Goal: Task Accomplishment & Management: Use online tool/utility

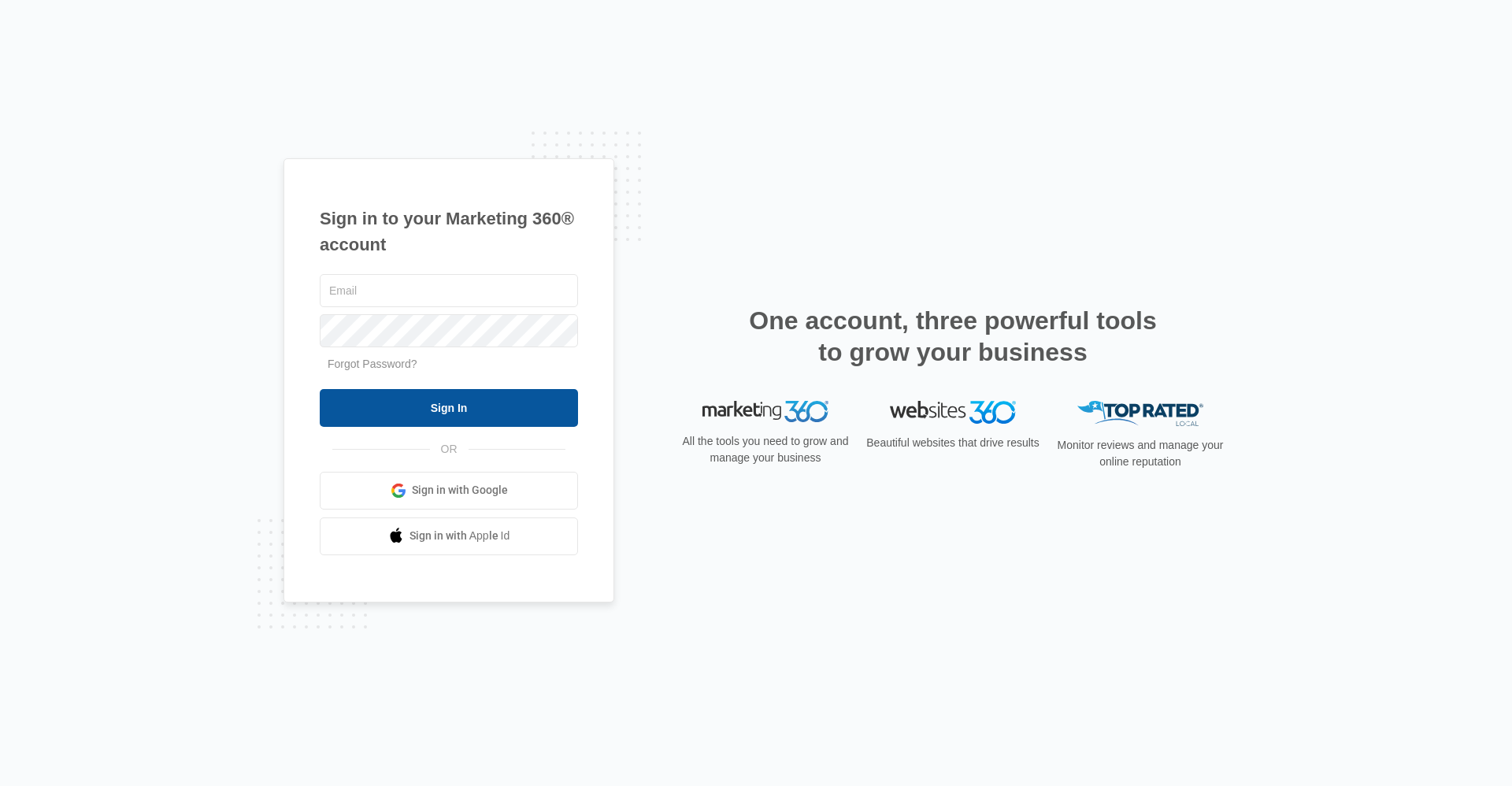
type input "[EMAIL_ADDRESS][DOMAIN_NAME]"
click at [440, 413] on input "Sign In" at bounding box center [449, 408] width 258 height 38
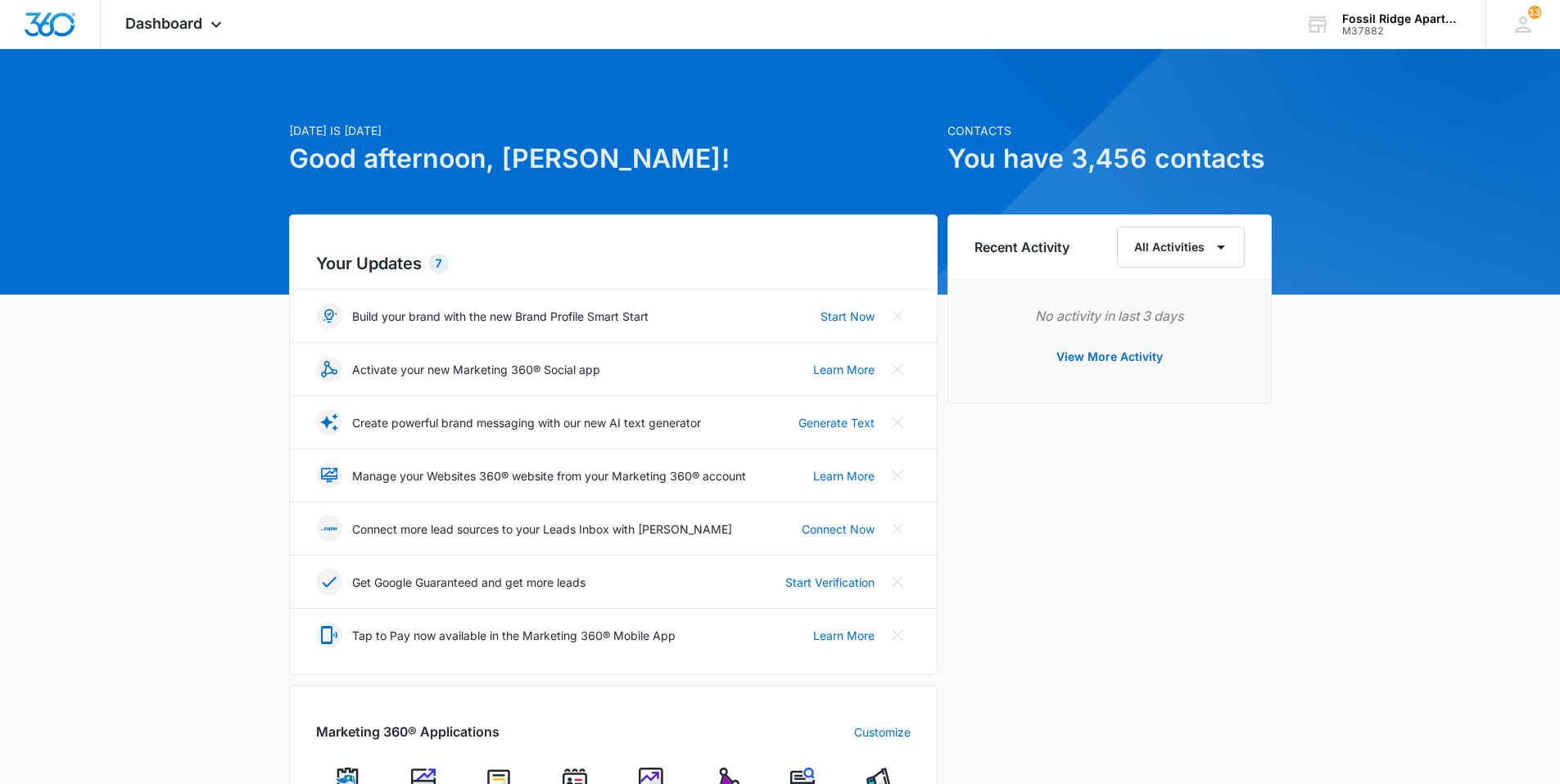
click at [570, 778] on img at bounding box center [575, 780] width 25 height 25
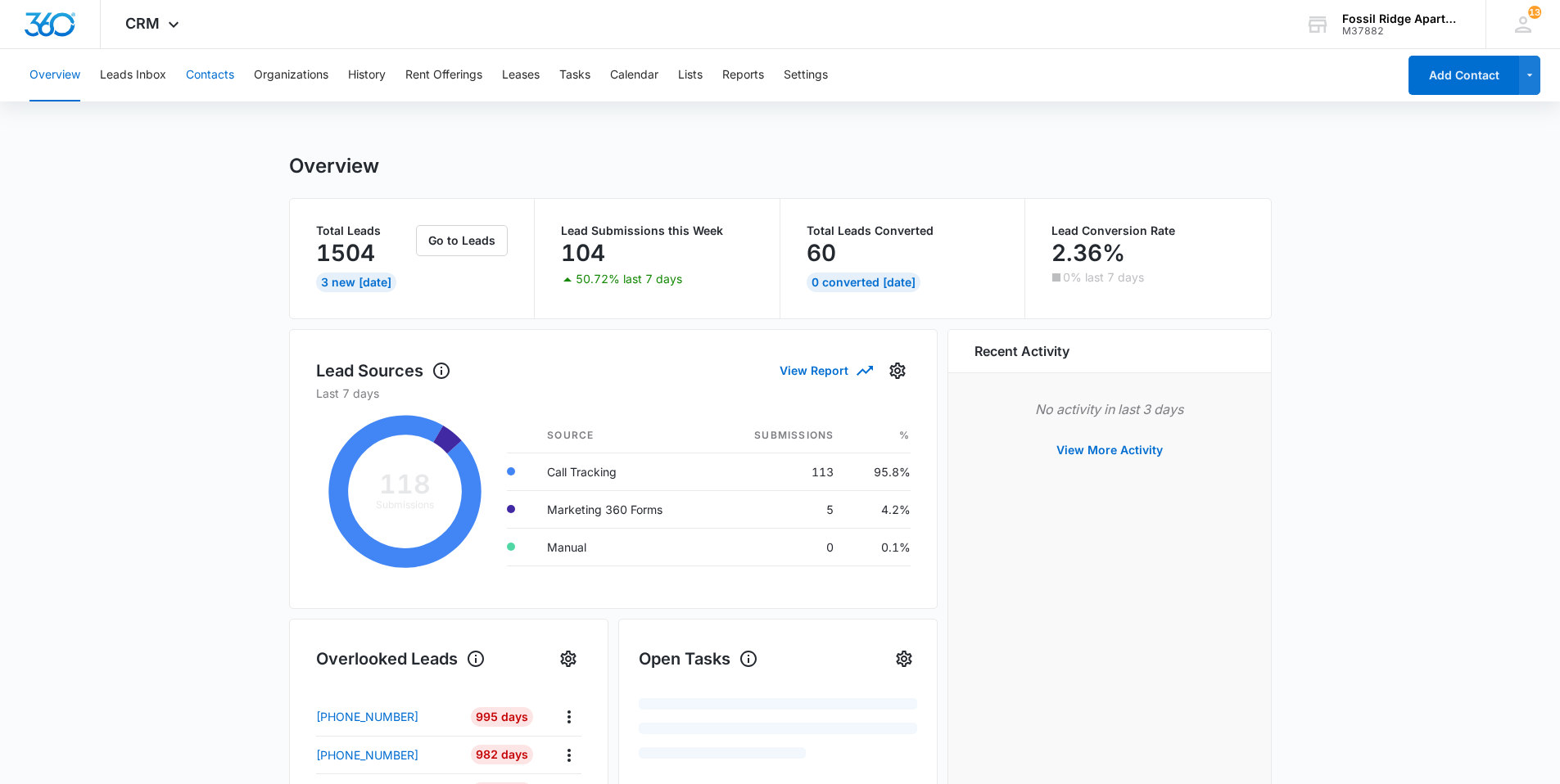
click at [213, 74] on button "Contacts" at bounding box center [210, 76] width 48 height 53
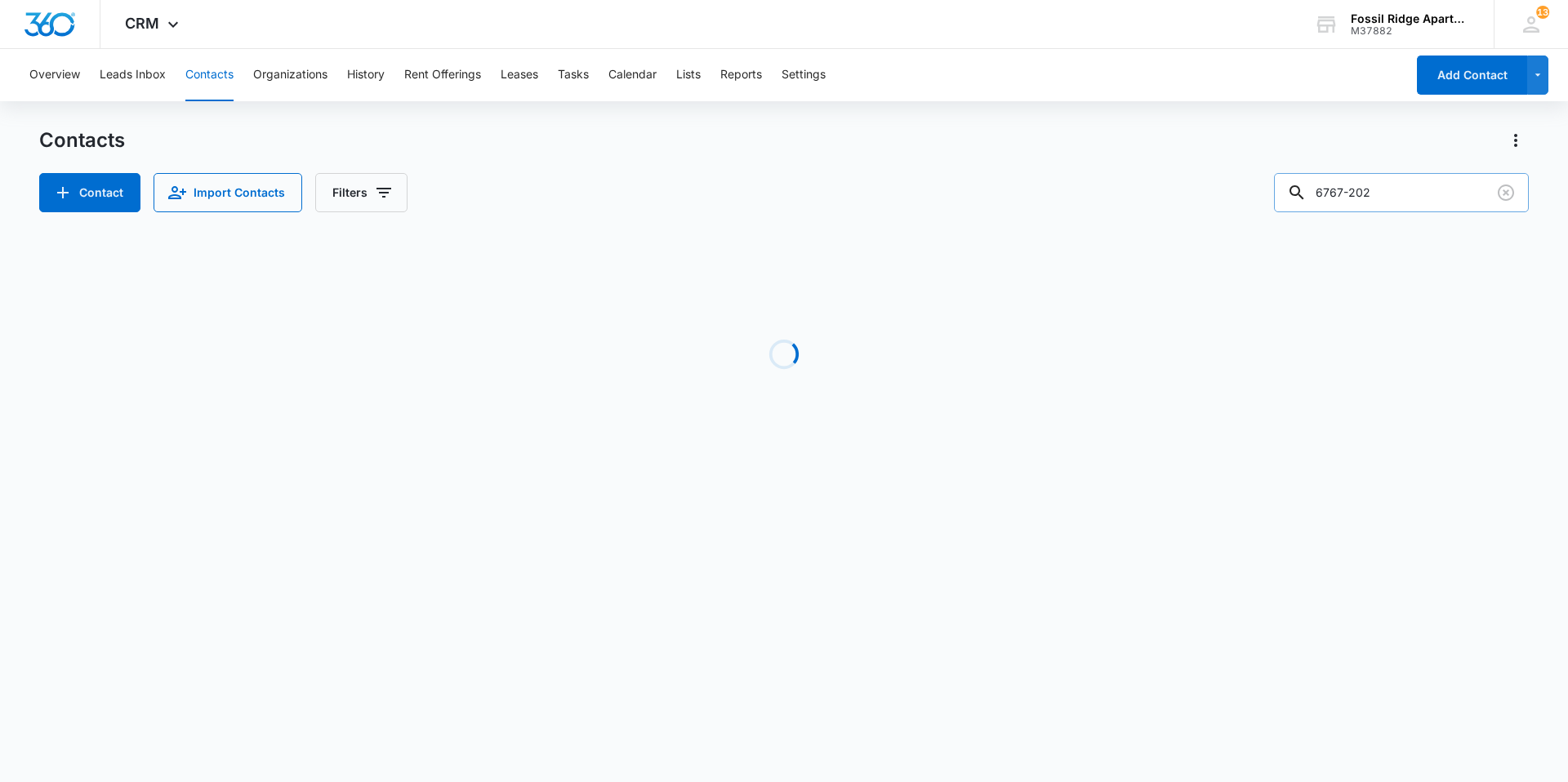
click at [1386, 196] on input "6767-202" at bounding box center [1401, 192] width 255 height 39
click at [1395, 190] on input "6767-202" at bounding box center [1401, 192] width 255 height 39
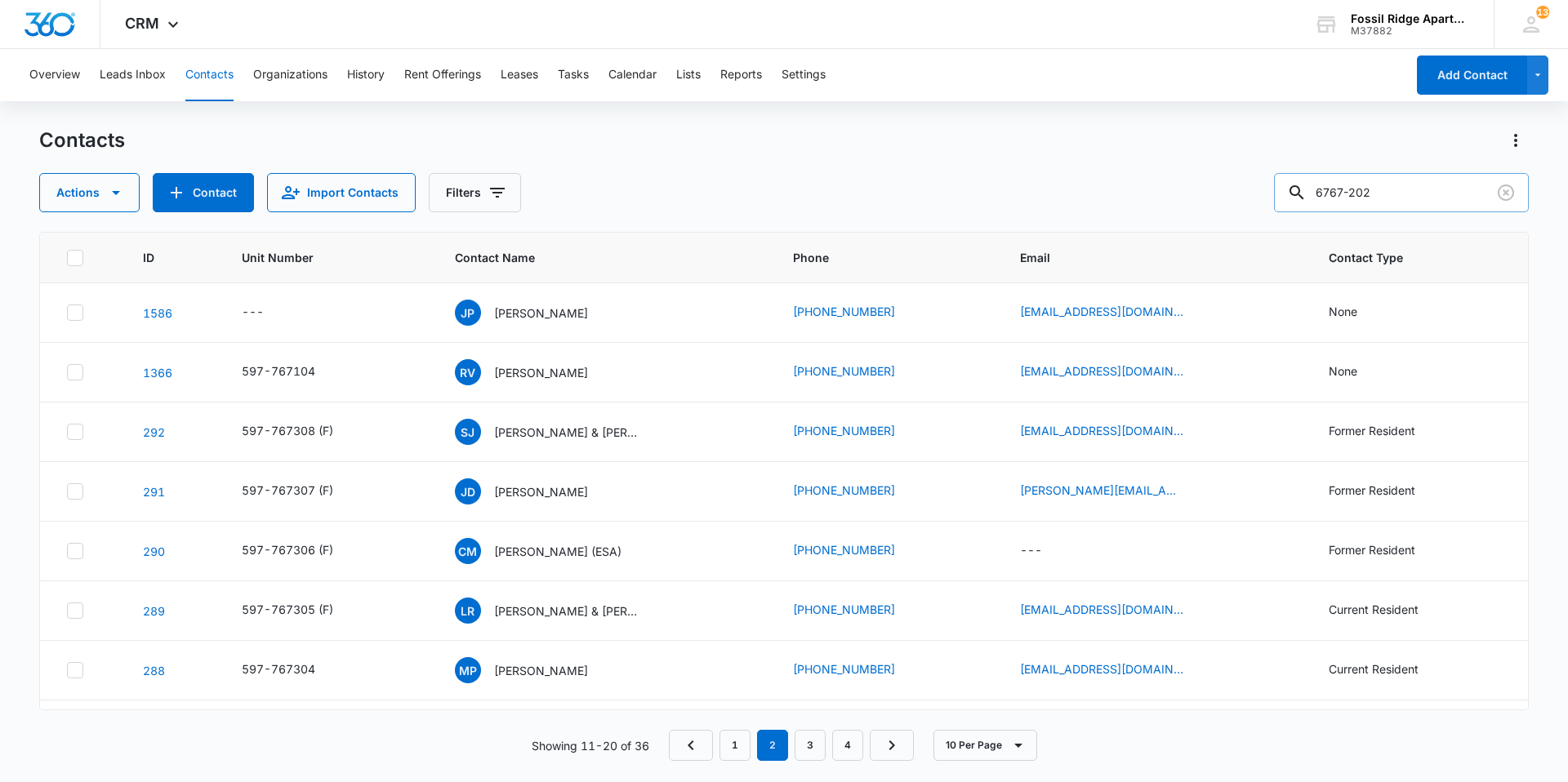
drag, startPoint x: 1394, startPoint y: 190, endPoint x: 1320, endPoint y: 193, distance: 74.1
click at [1320, 193] on div "6767-202" at bounding box center [1401, 192] width 255 height 39
type input "860101"
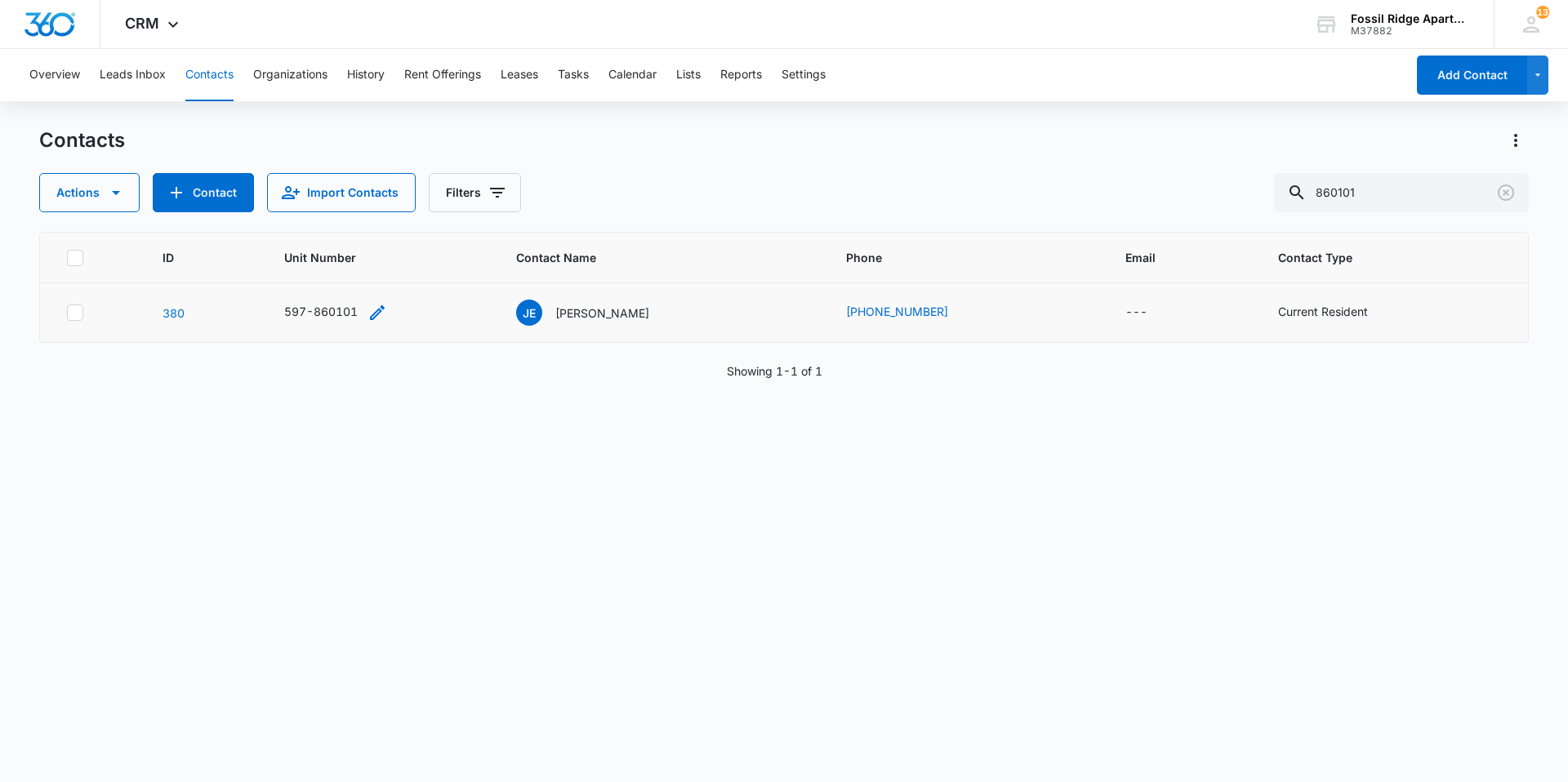
click at [345, 307] on div "597-860101" at bounding box center [321, 312] width 74 height 18
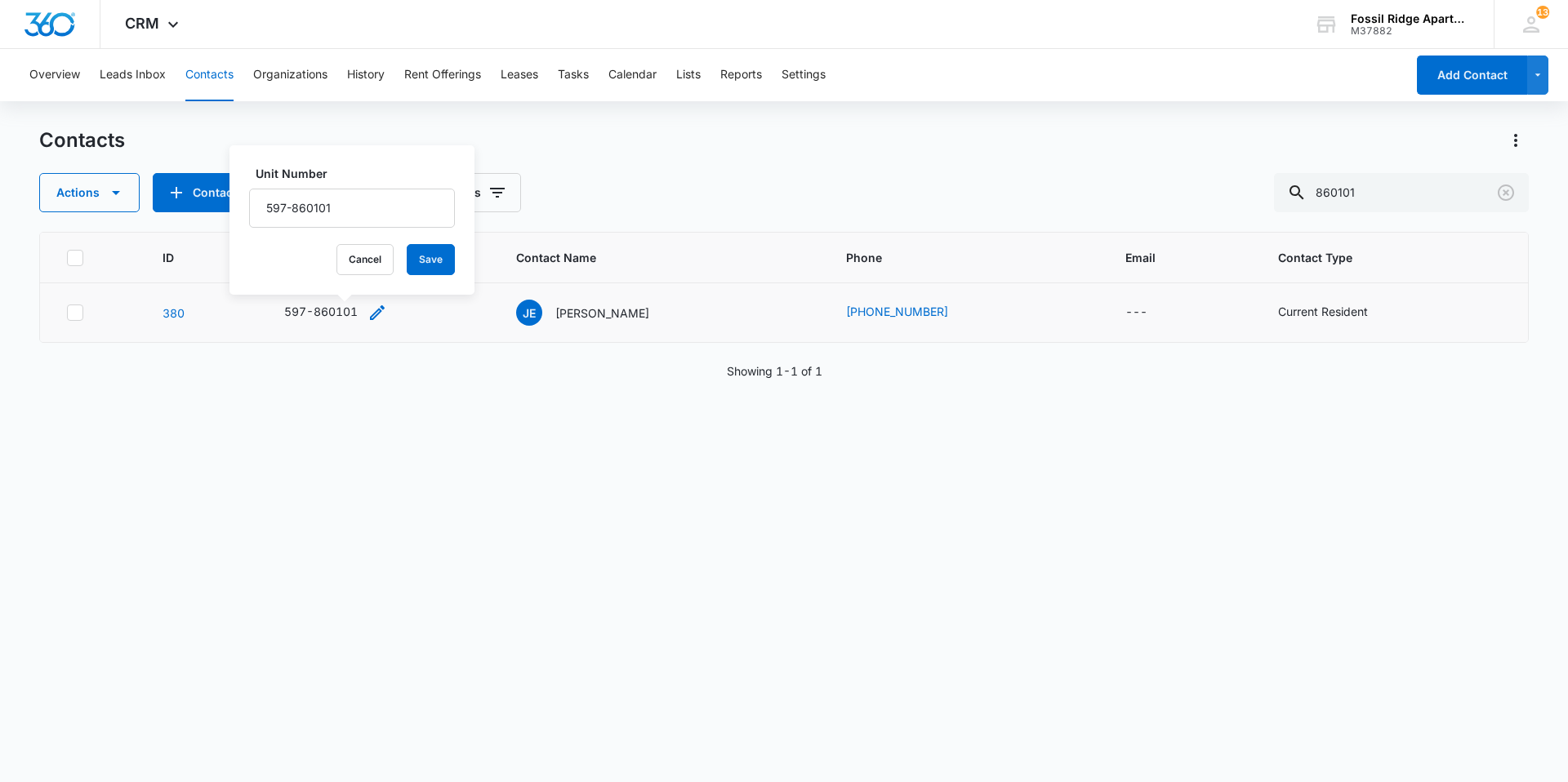
click at [329, 317] on div "597-860101" at bounding box center [321, 312] width 74 height 18
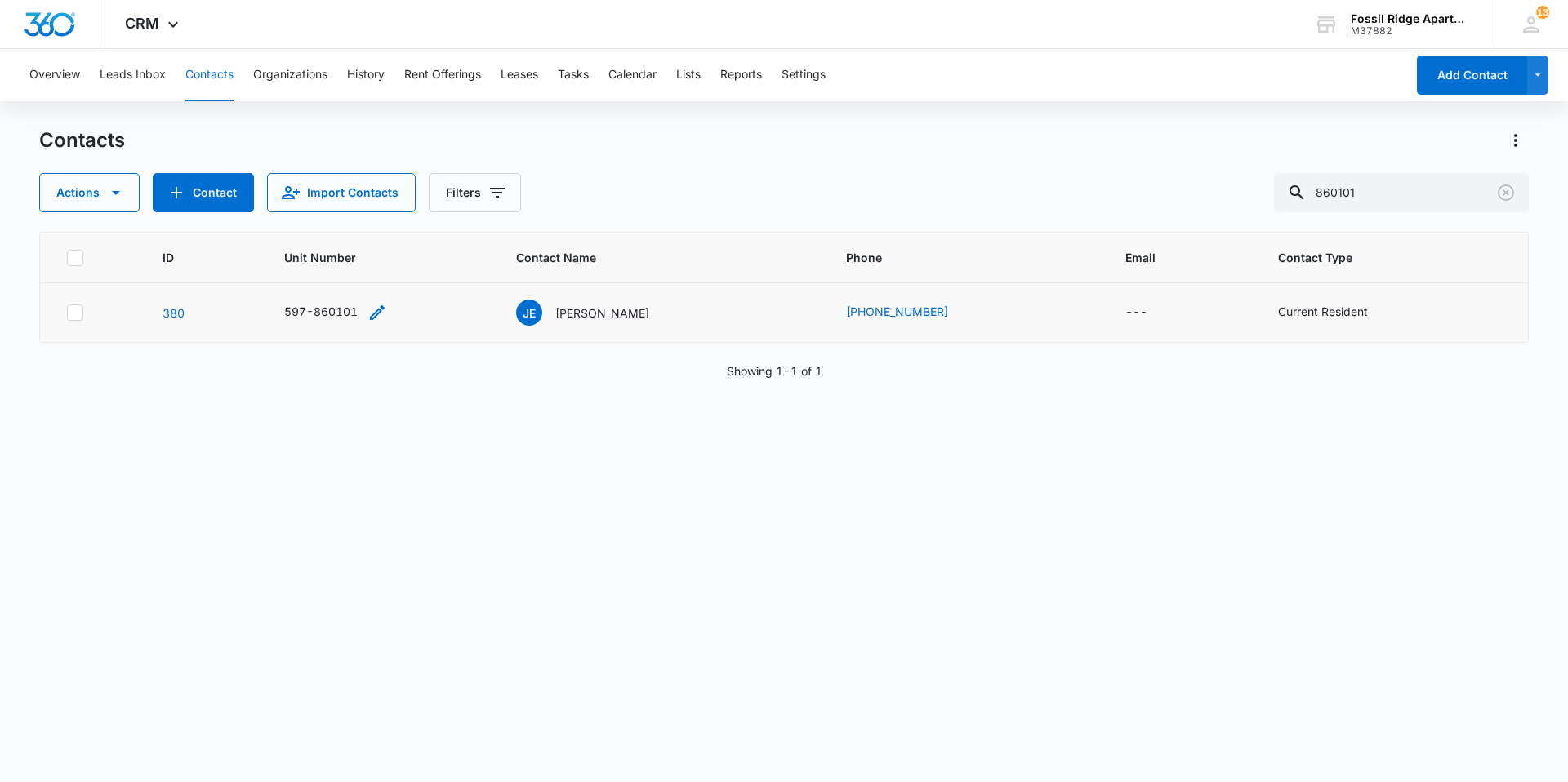
click at [324, 318] on div "597-860101" at bounding box center [321, 312] width 74 height 18
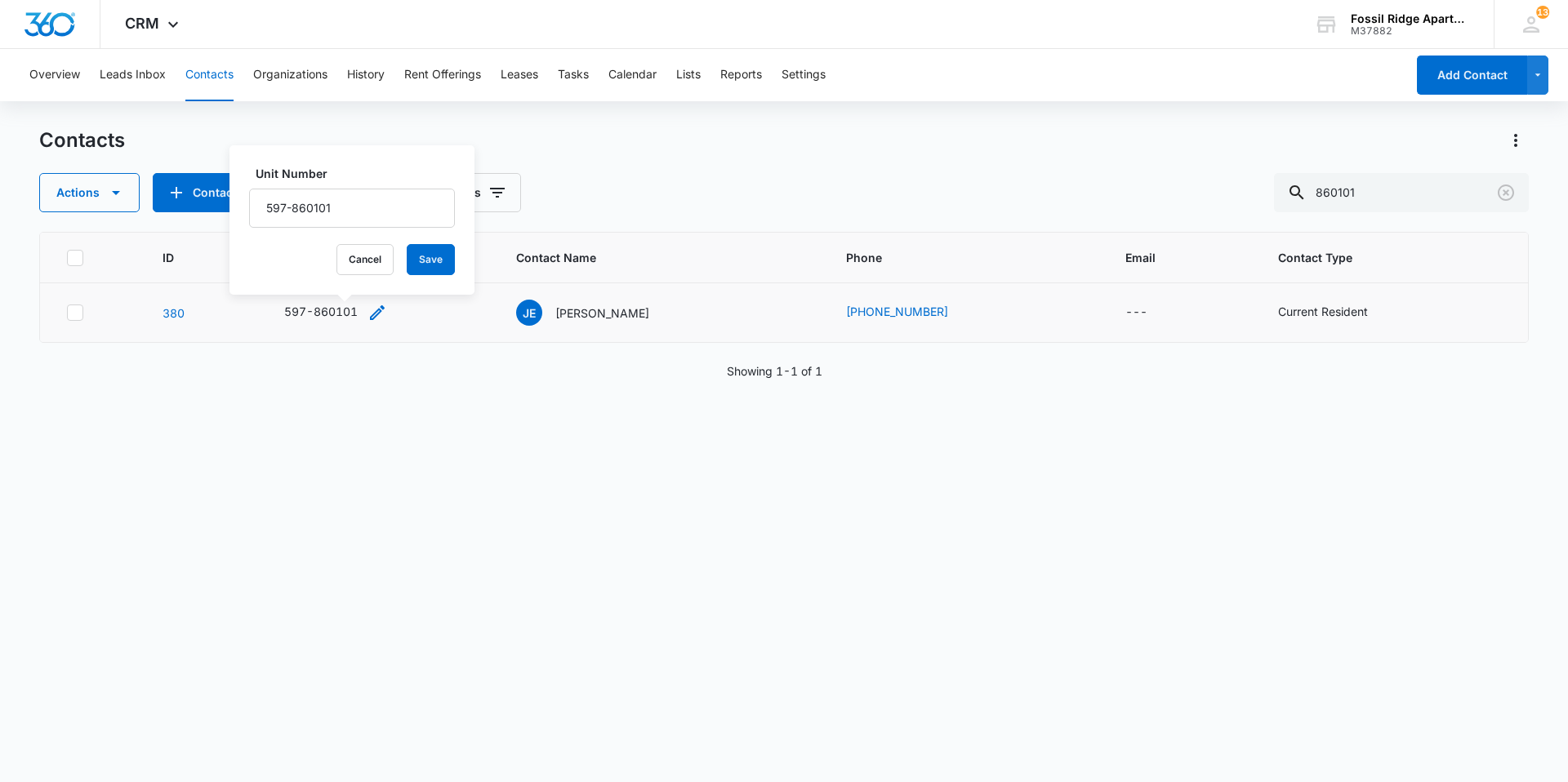
click at [341, 311] on div "597-860101" at bounding box center [321, 312] width 74 height 18
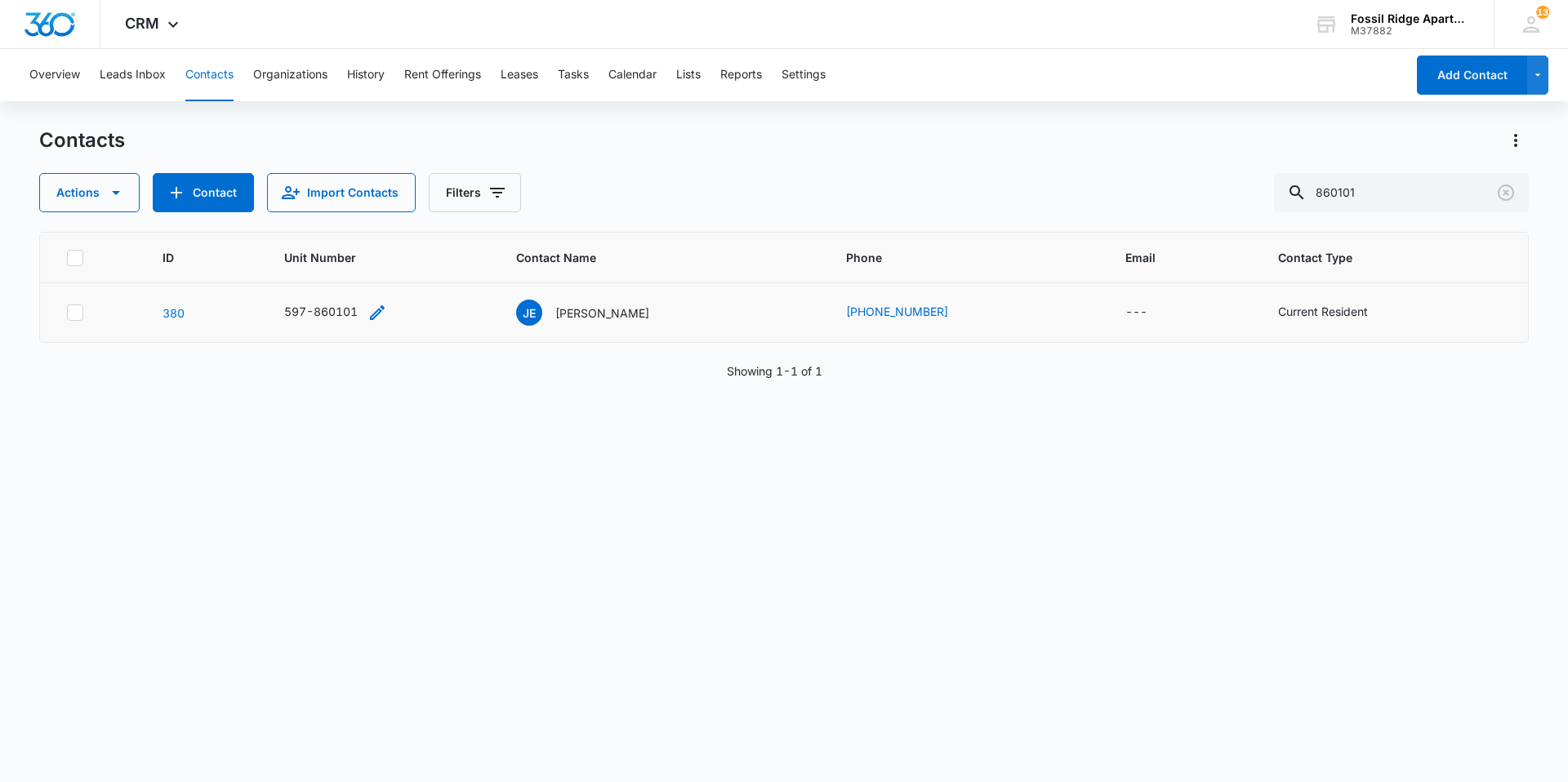
click at [334, 311] on div "597-860101" at bounding box center [321, 312] width 74 height 18
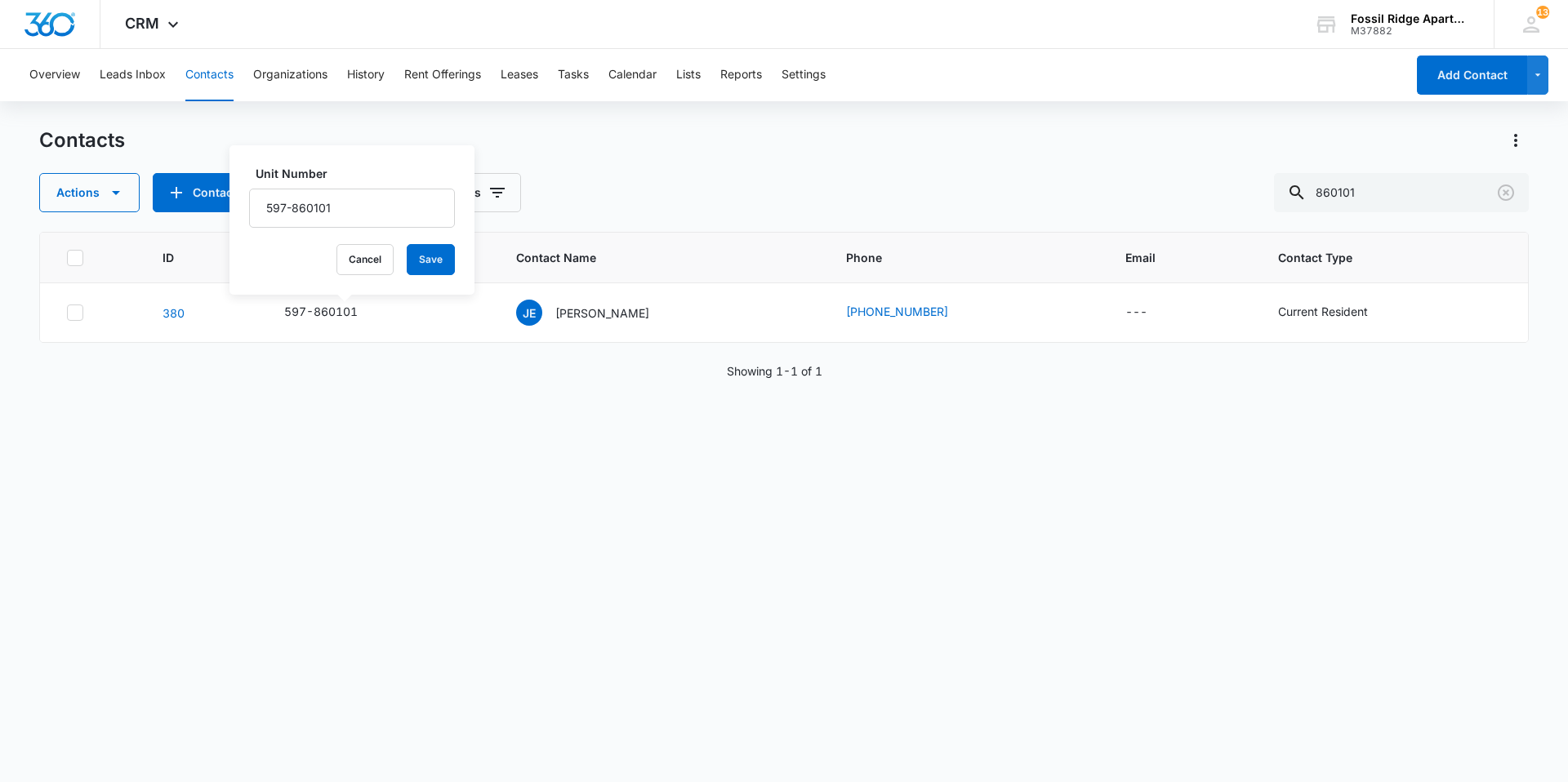
click at [618, 778] on div "Contacts Actions Contact Import Contacts Filters 860101 ID Unit Number Contact …" at bounding box center [784, 454] width 1490 height 653
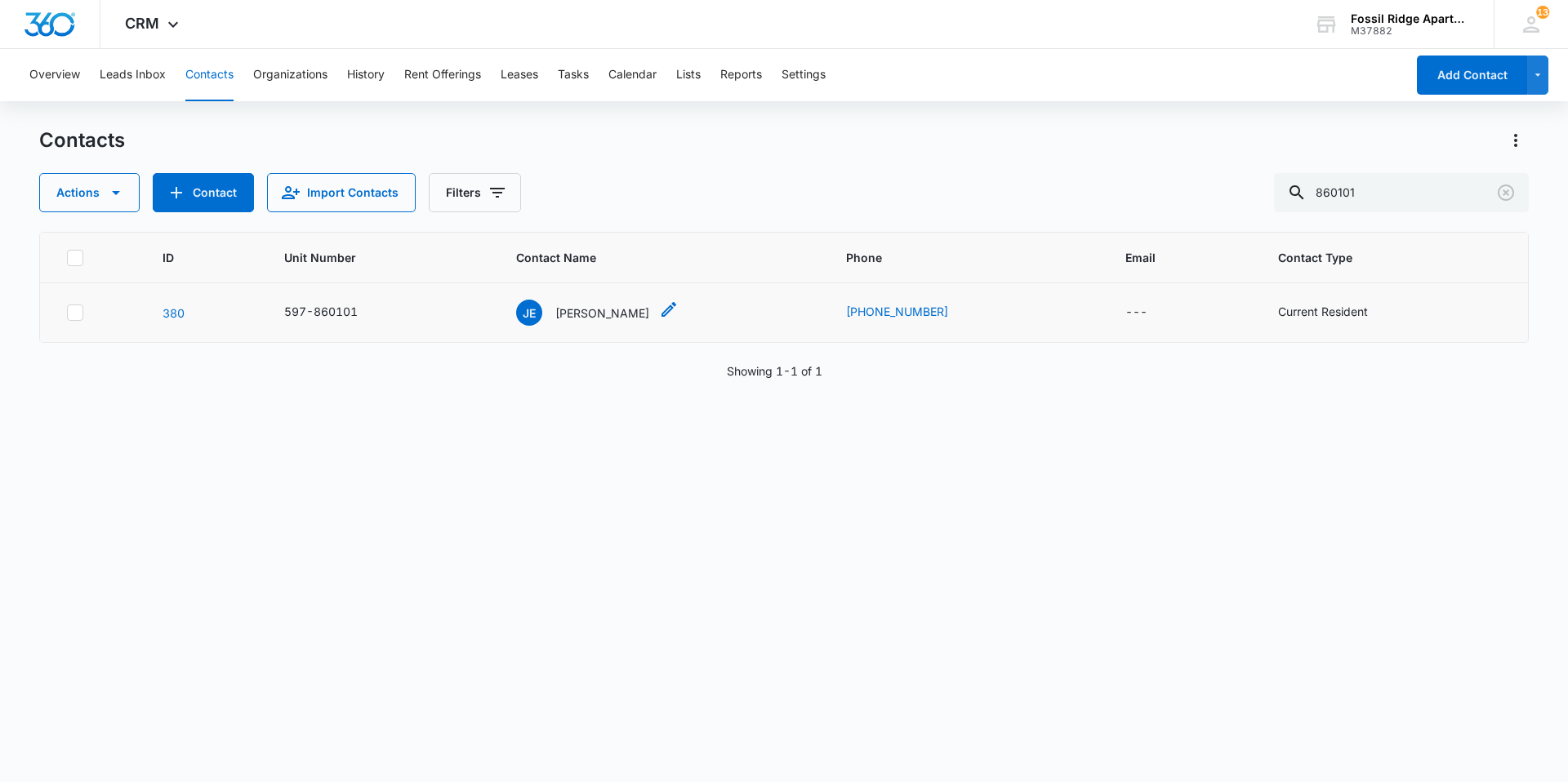
click at [606, 317] on p "[PERSON_NAME]" at bounding box center [602, 313] width 94 height 18
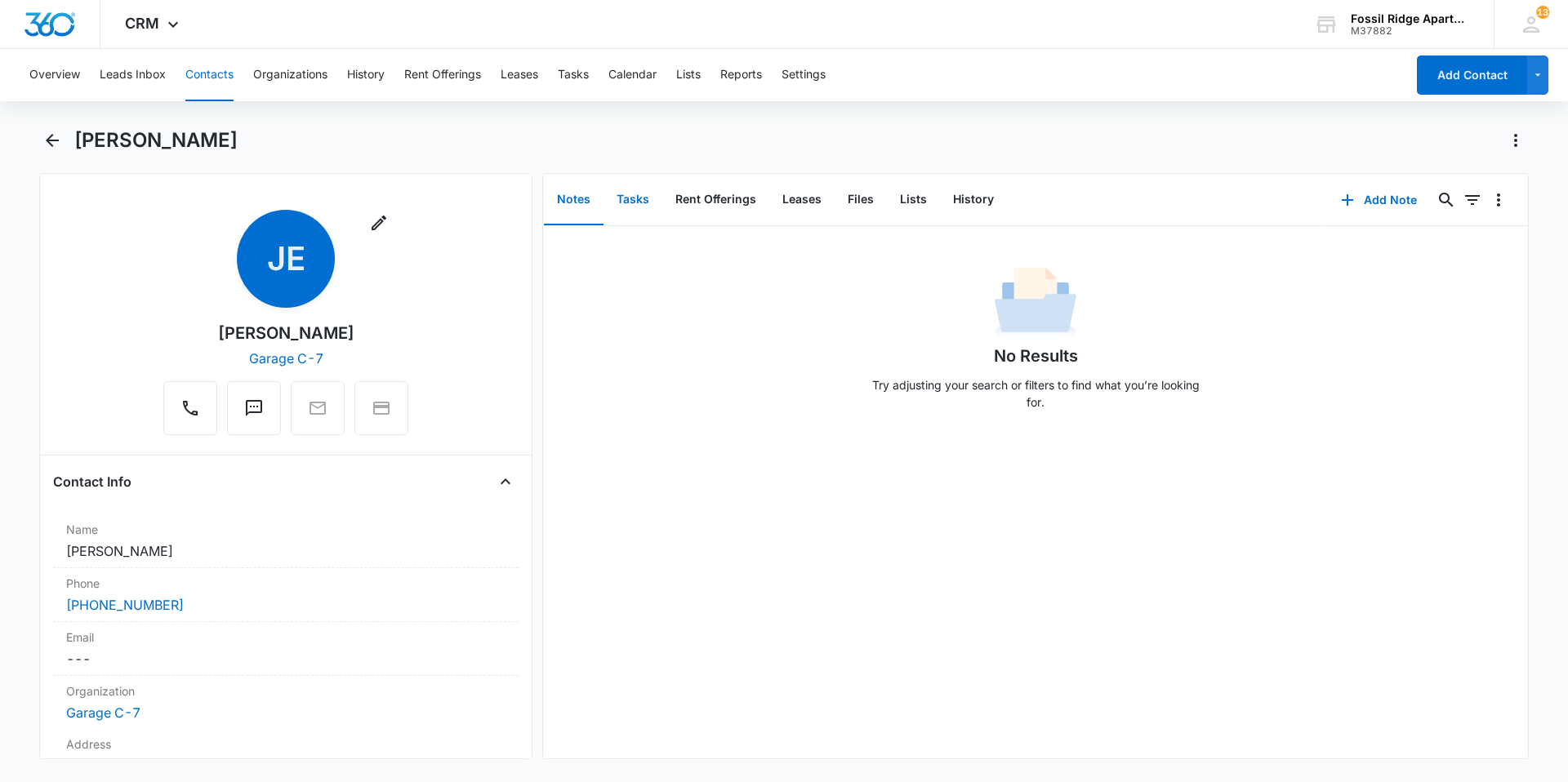
click at [632, 197] on button "Tasks" at bounding box center [632, 200] width 59 height 51
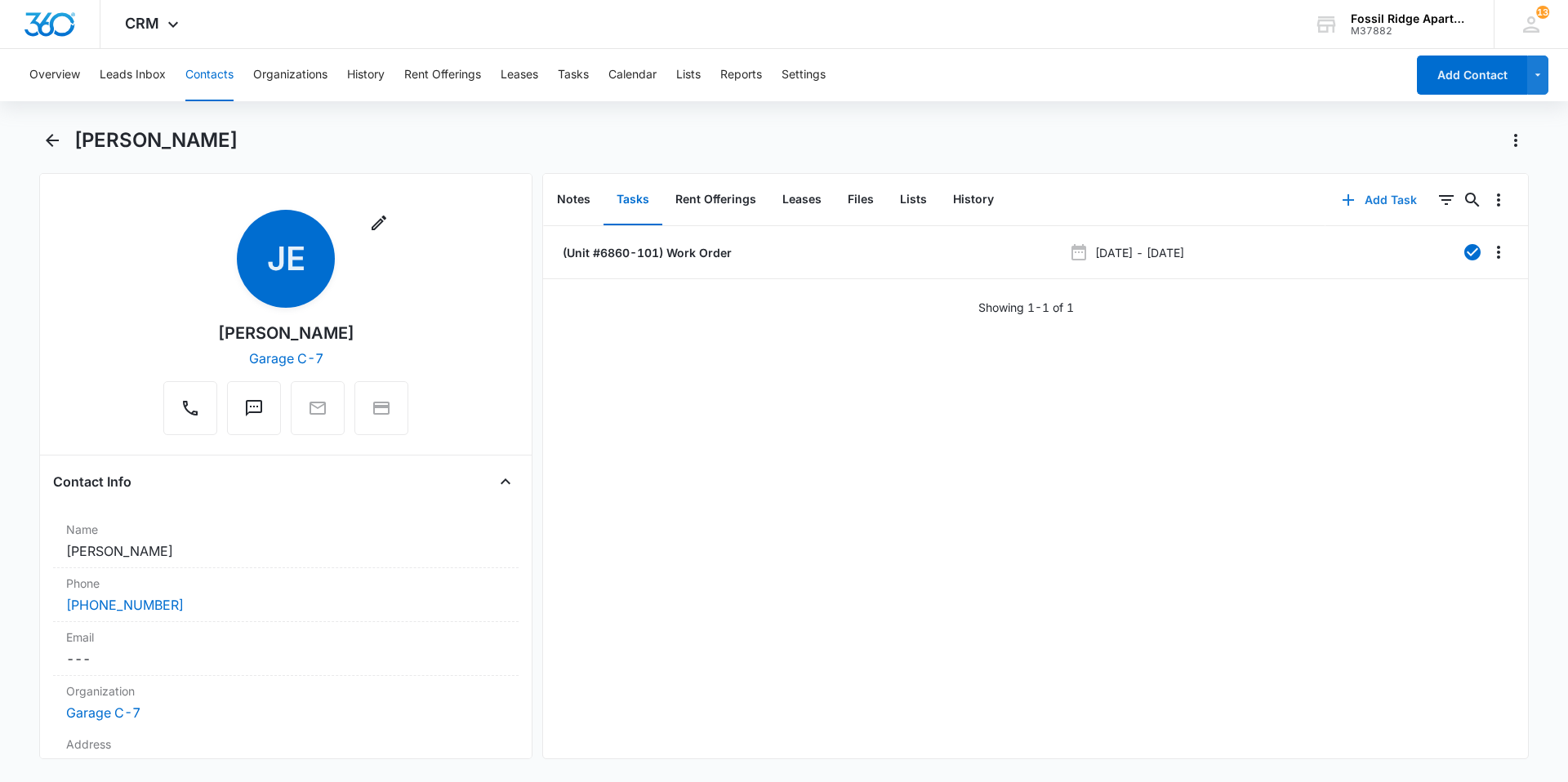
click at [1342, 199] on icon "button" at bounding box center [1348, 199] width 11 height 11
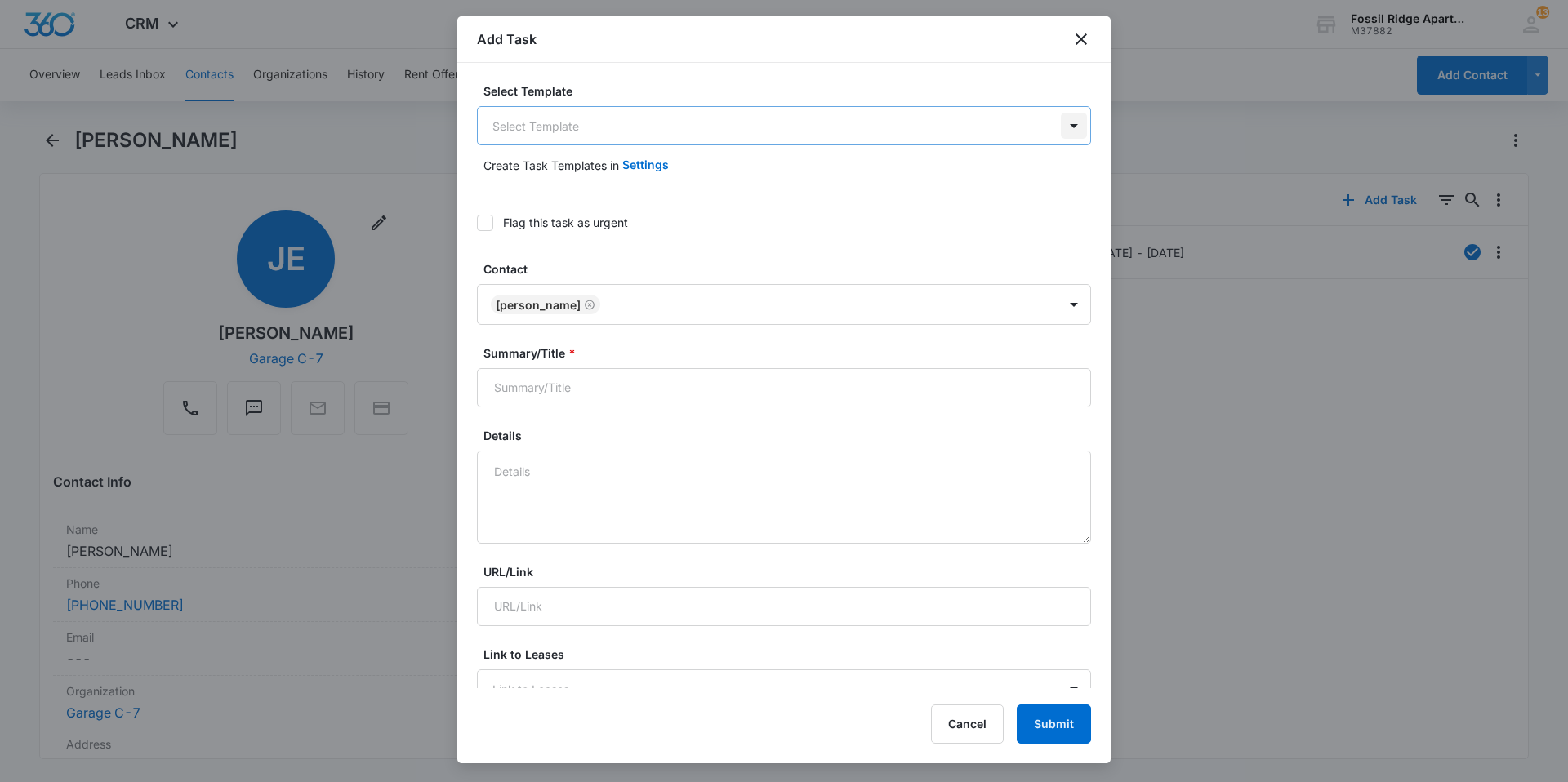
click at [1061, 123] on body "CRM Apps Reputation Websites Forms CRM Email Social Content Ads Intelligence Fi…" at bounding box center [784, 391] width 1568 height 782
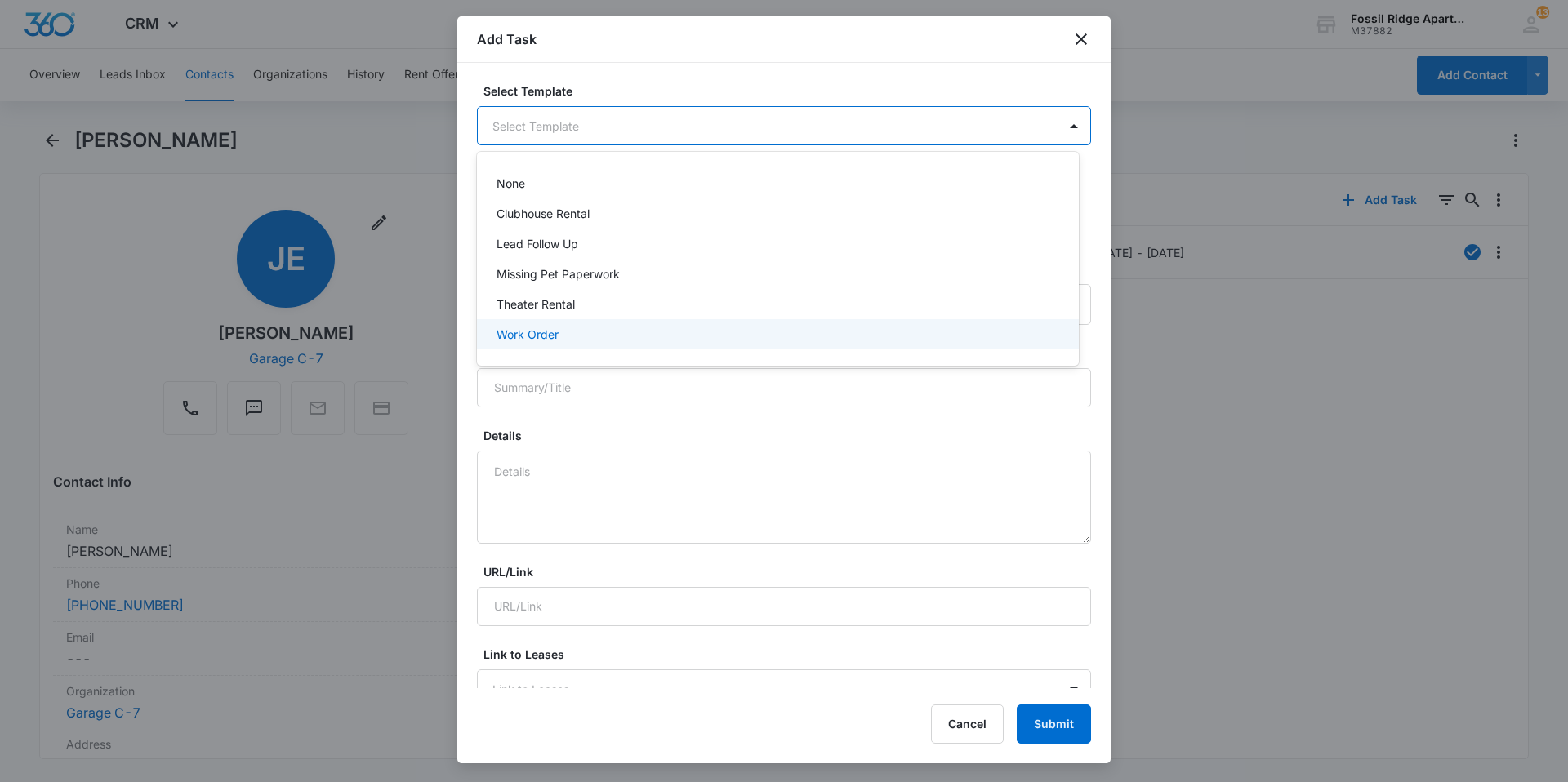
click at [521, 339] on p "Work Order" at bounding box center [528, 334] width 62 height 18
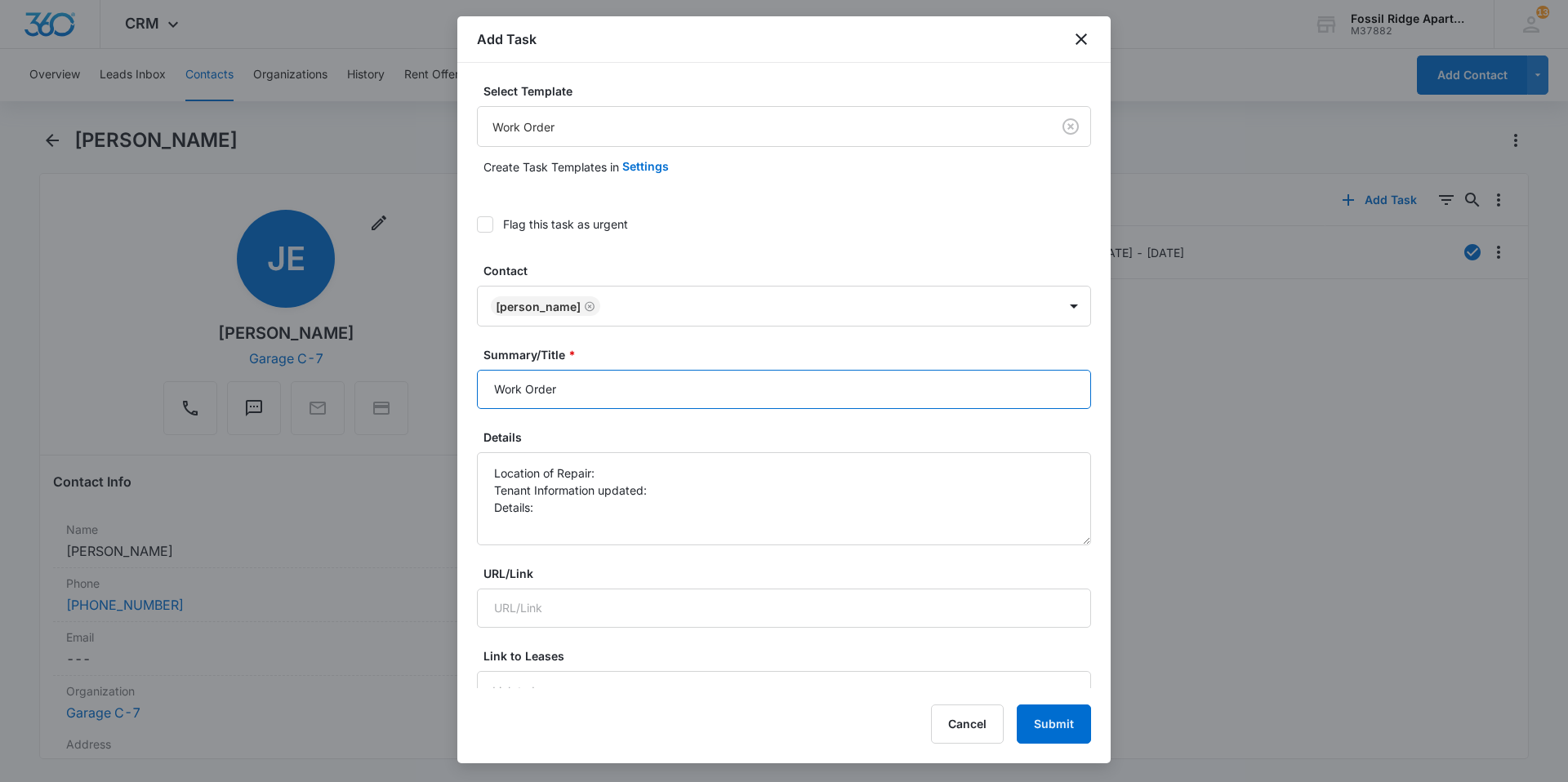
click at [585, 373] on input "Work Order" at bounding box center [784, 389] width 615 height 39
type input "Work Order 6860-101"
click at [621, 470] on textarea "Location of Repair: Tenant Information updated: Details:" at bounding box center [784, 499] width 615 height 93
click at [667, 499] on textarea "Location of Repair: Kitchen Tenant Information updated: Details:" at bounding box center [784, 499] width 615 height 93
click at [686, 487] on textarea "Location of Repair: Kitchen Tenant Information updated: Details:" at bounding box center [784, 499] width 615 height 93
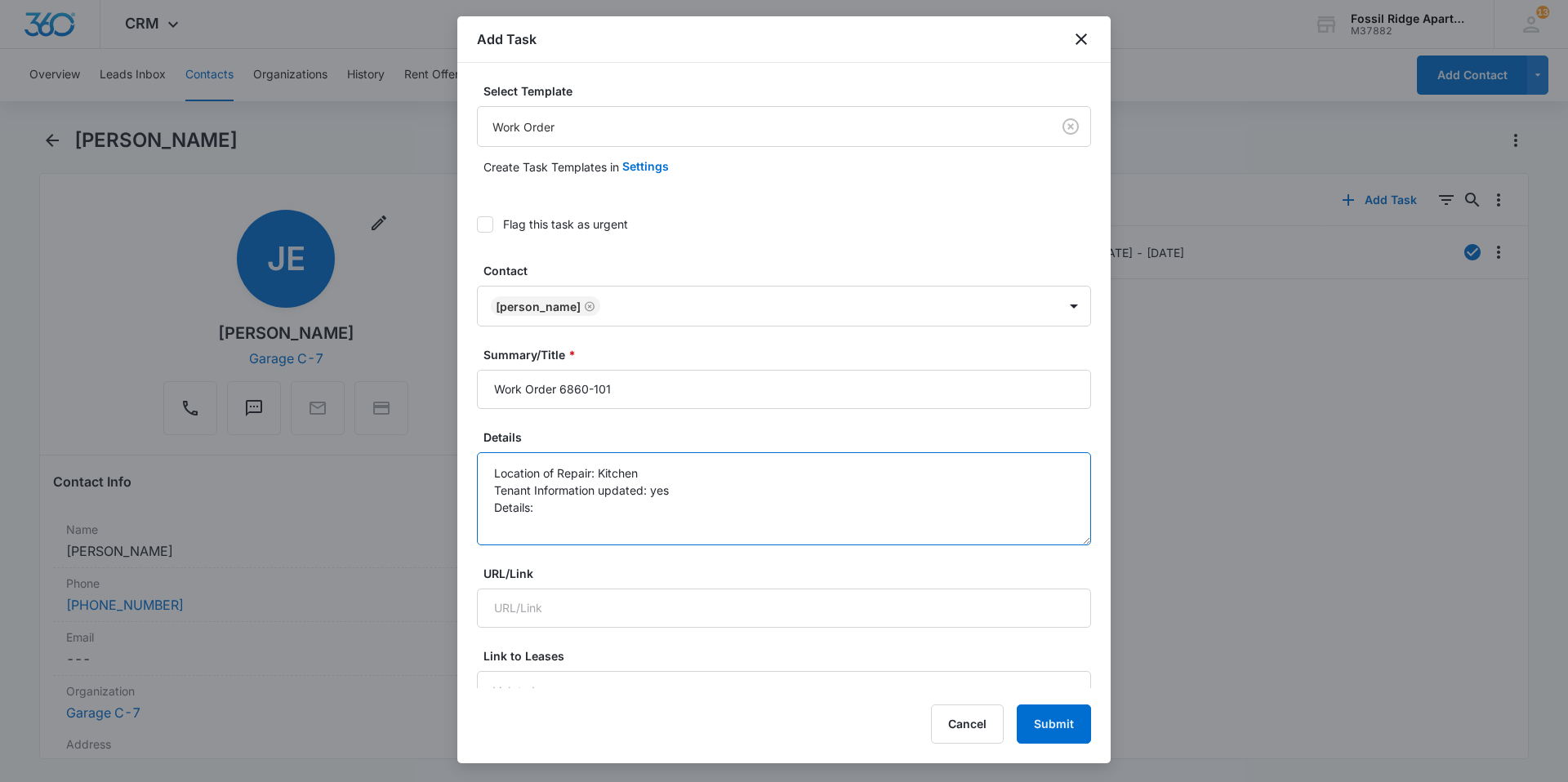
click at [574, 517] on textarea "Location of Repair: Kitchen Tenant Information updated: yes Details:" at bounding box center [784, 499] width 615 height 93
click at [565, 498] on textarea "Location of Repair: Kitchen Tenant Information updated: yes Details:" at bounding box center [784, 499] width 615 height 93
click at [561, 513] on textarea "Location of Repair: Kitchen Tenant Information updated: yes Details:" at bounding box center [784, 499] width 615 height 93
type textarea "Location of Repair: Kitchen Tenant Information updated: yes Details: leak under…"
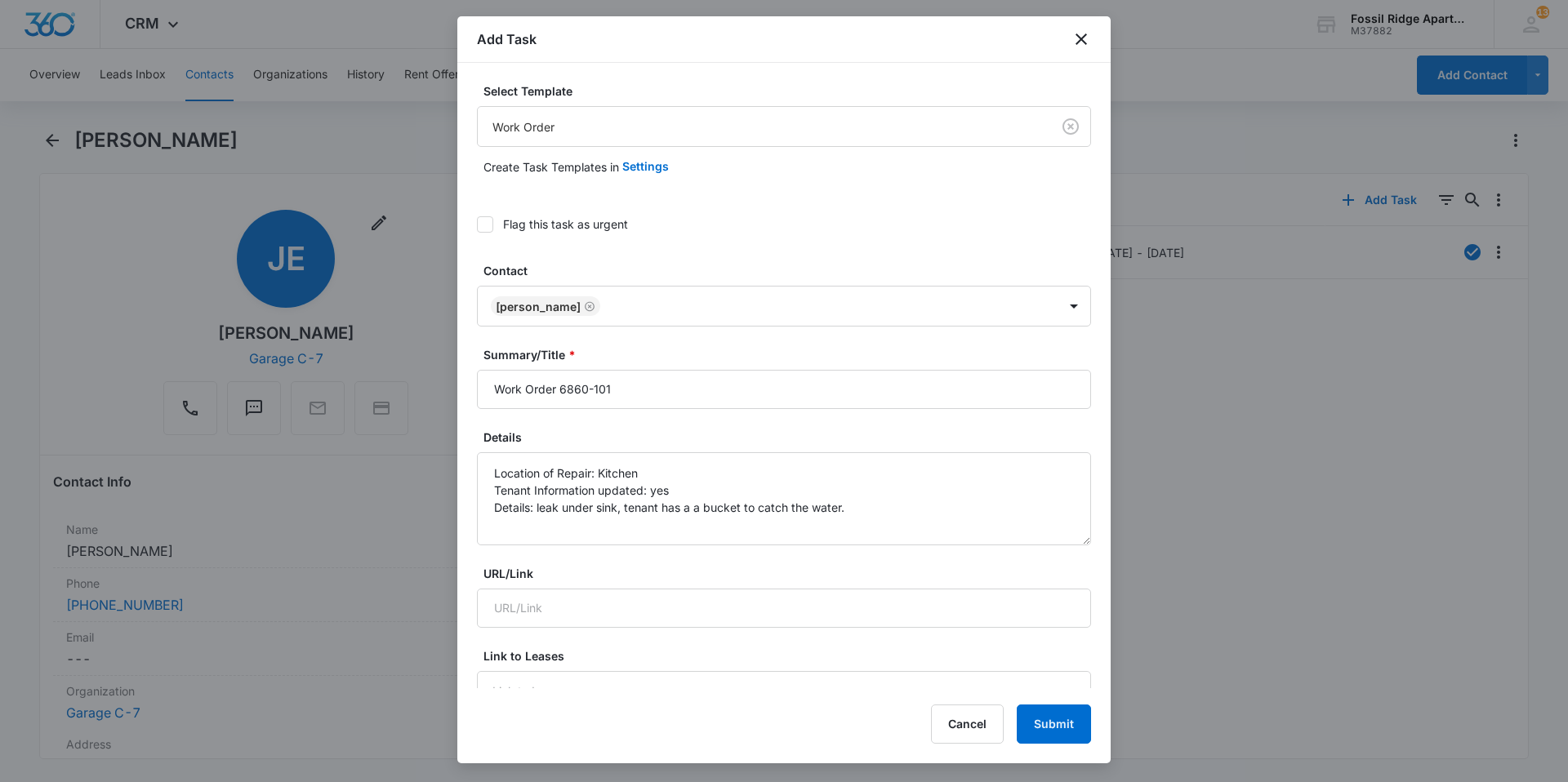
click at [488, 226] on icon at bounding box center [485, 224] width 15 height 15
click at [477, 225] on input "Flag this task as urgent" at bounding box center [477, 225] width 0 height 0
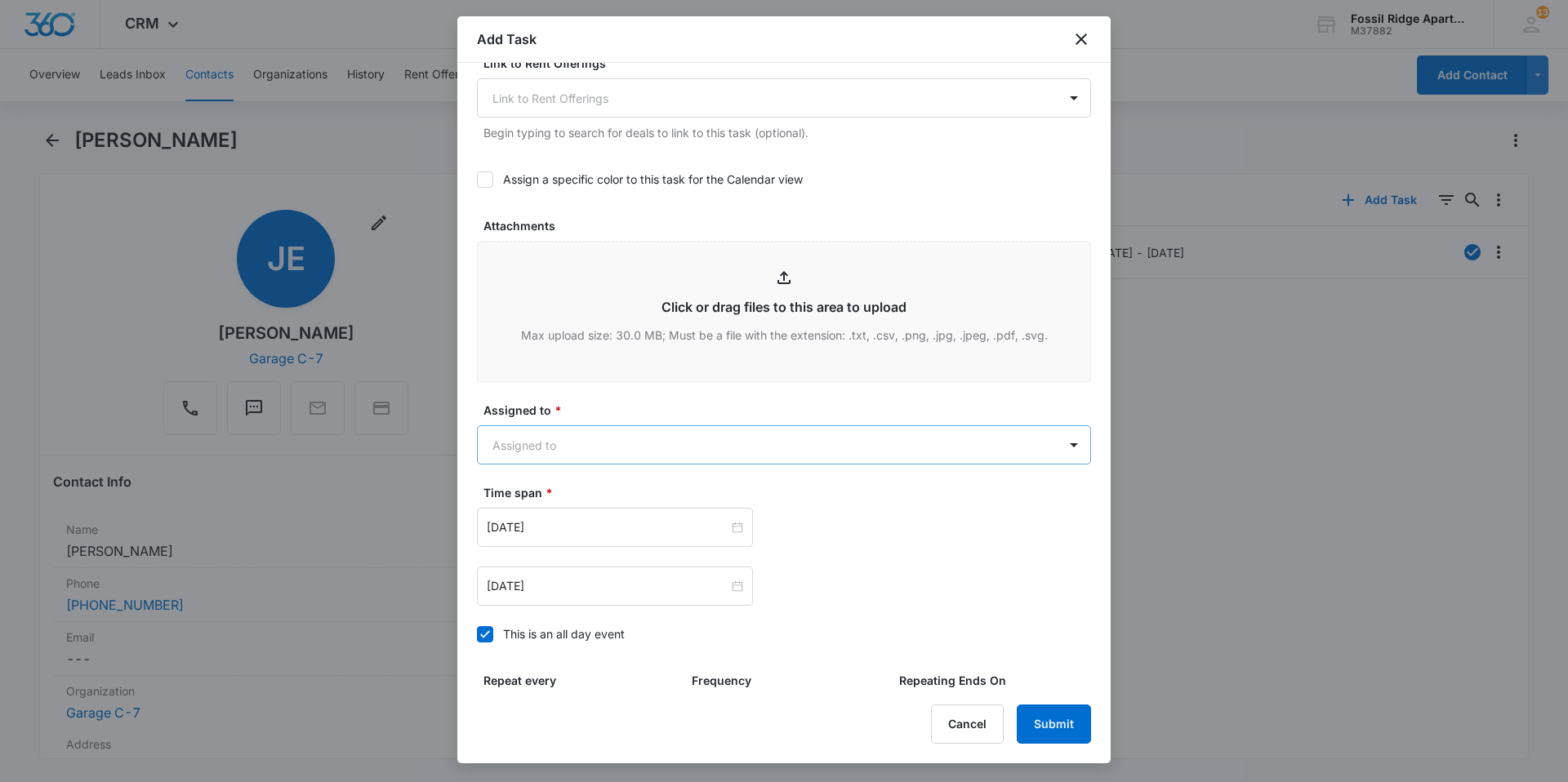
scroll to position [735, 0]
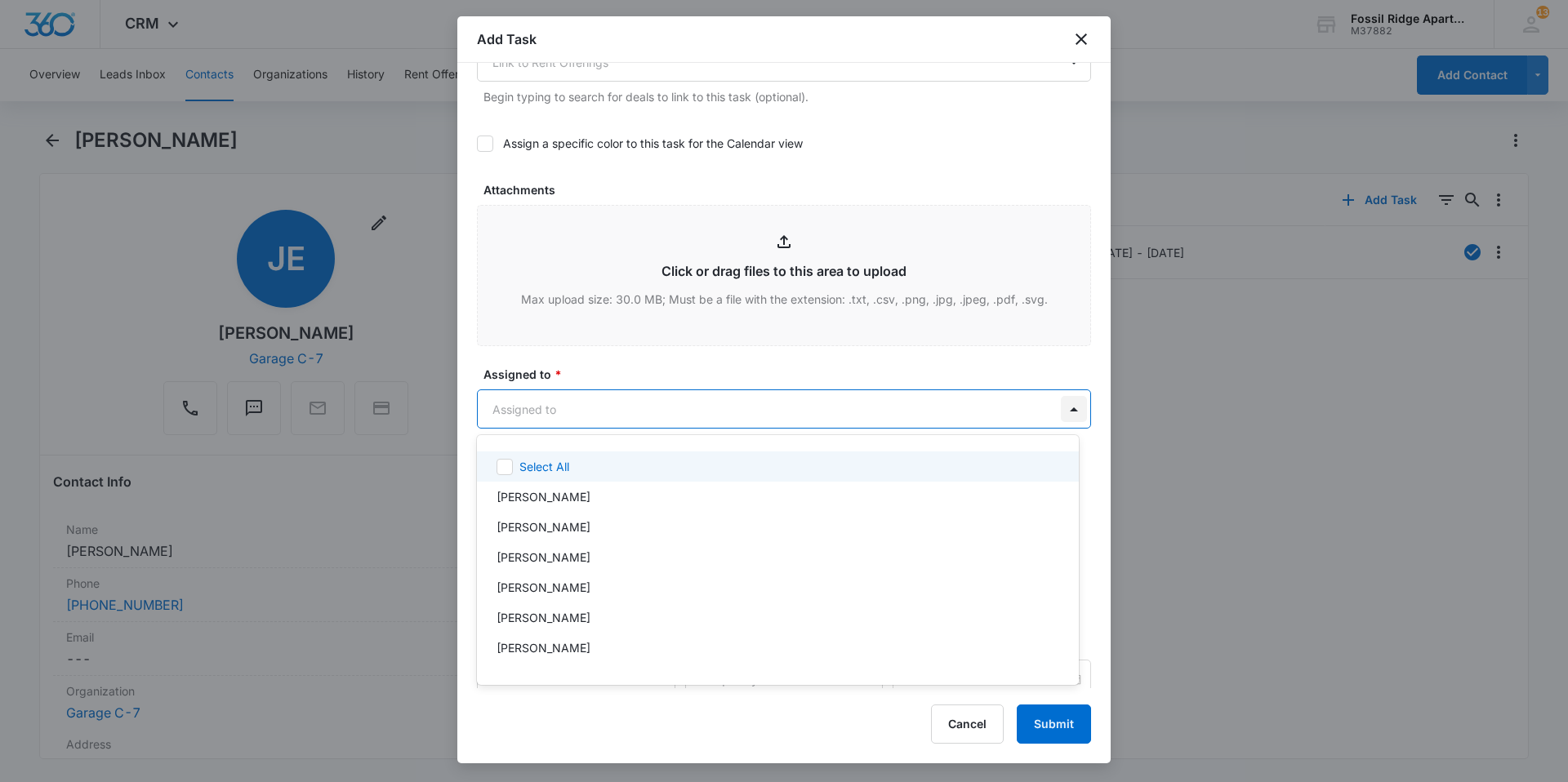
click at [1060, 415] on body "CRM Apps Reputation Websites Forms CRM Email Social Content Ads Intelligence Fi…" at bounding box center [784, 391] width 1568 height 782
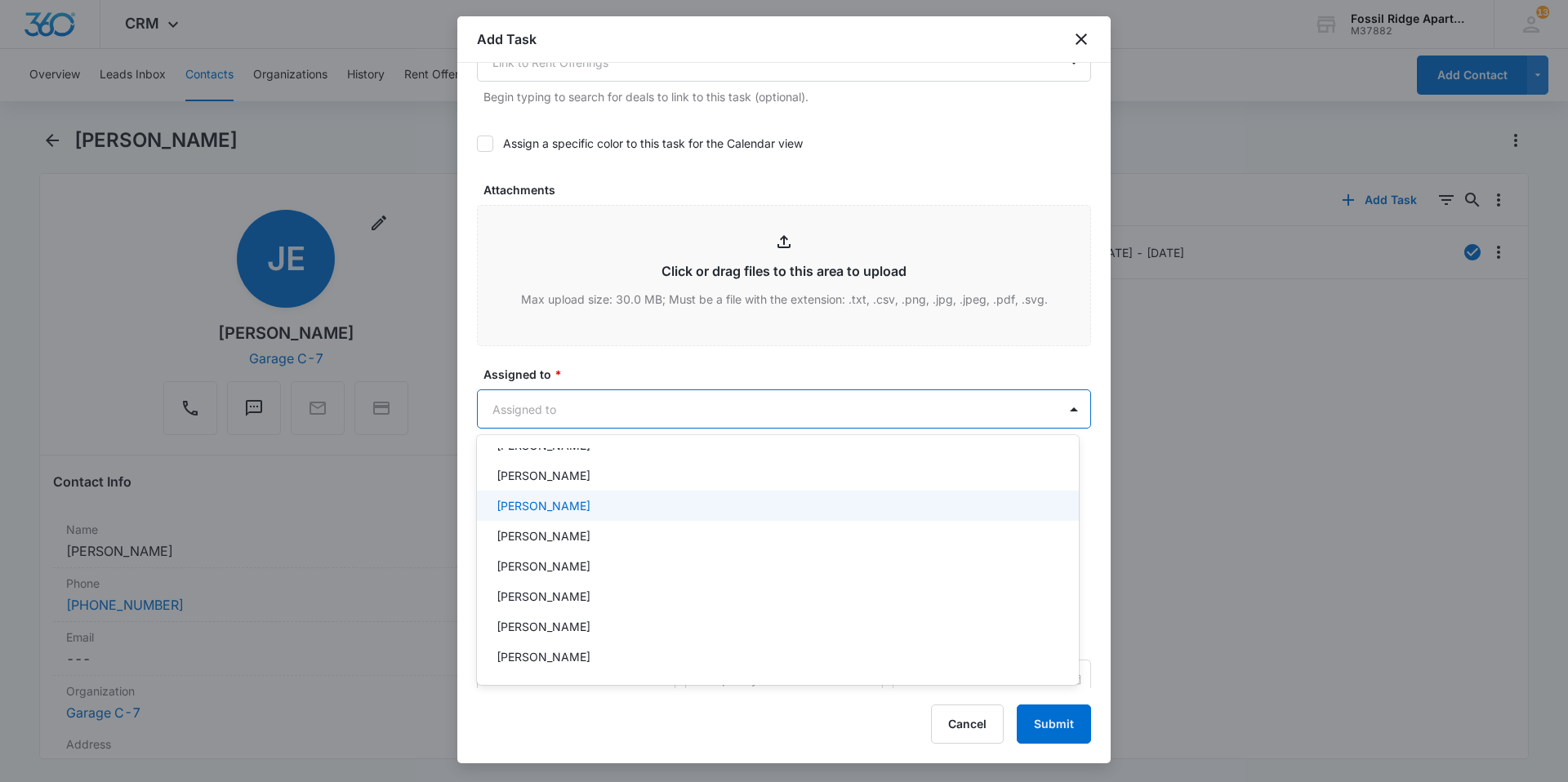
scroll to position [245, 0]
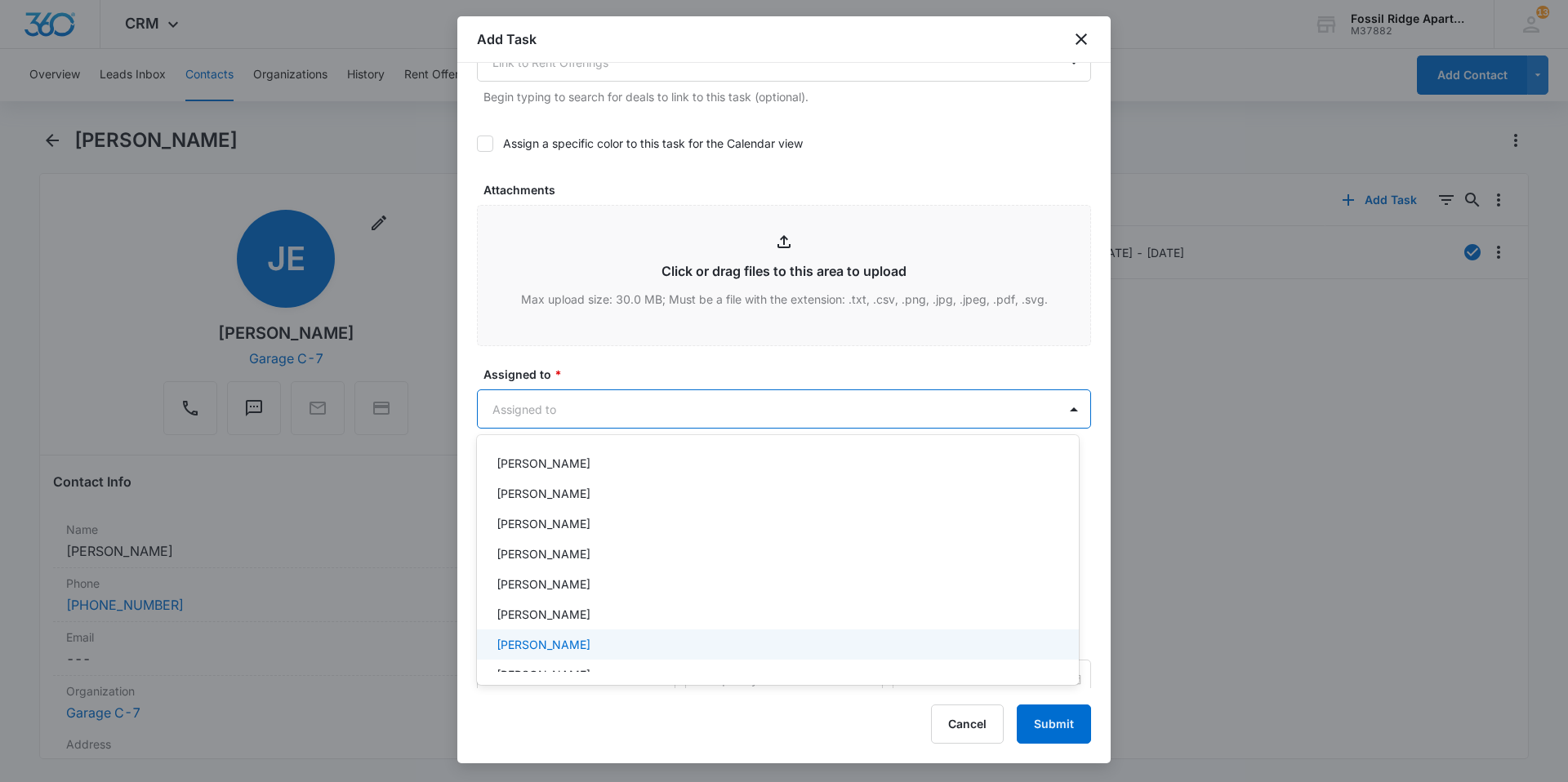
click at [523, 643] on p "Leotis Johnson" at bounding box center [543, 645] width 94 height 18
click at [697, 410] on div at bounding box center [784, 391] width 1568 height 782
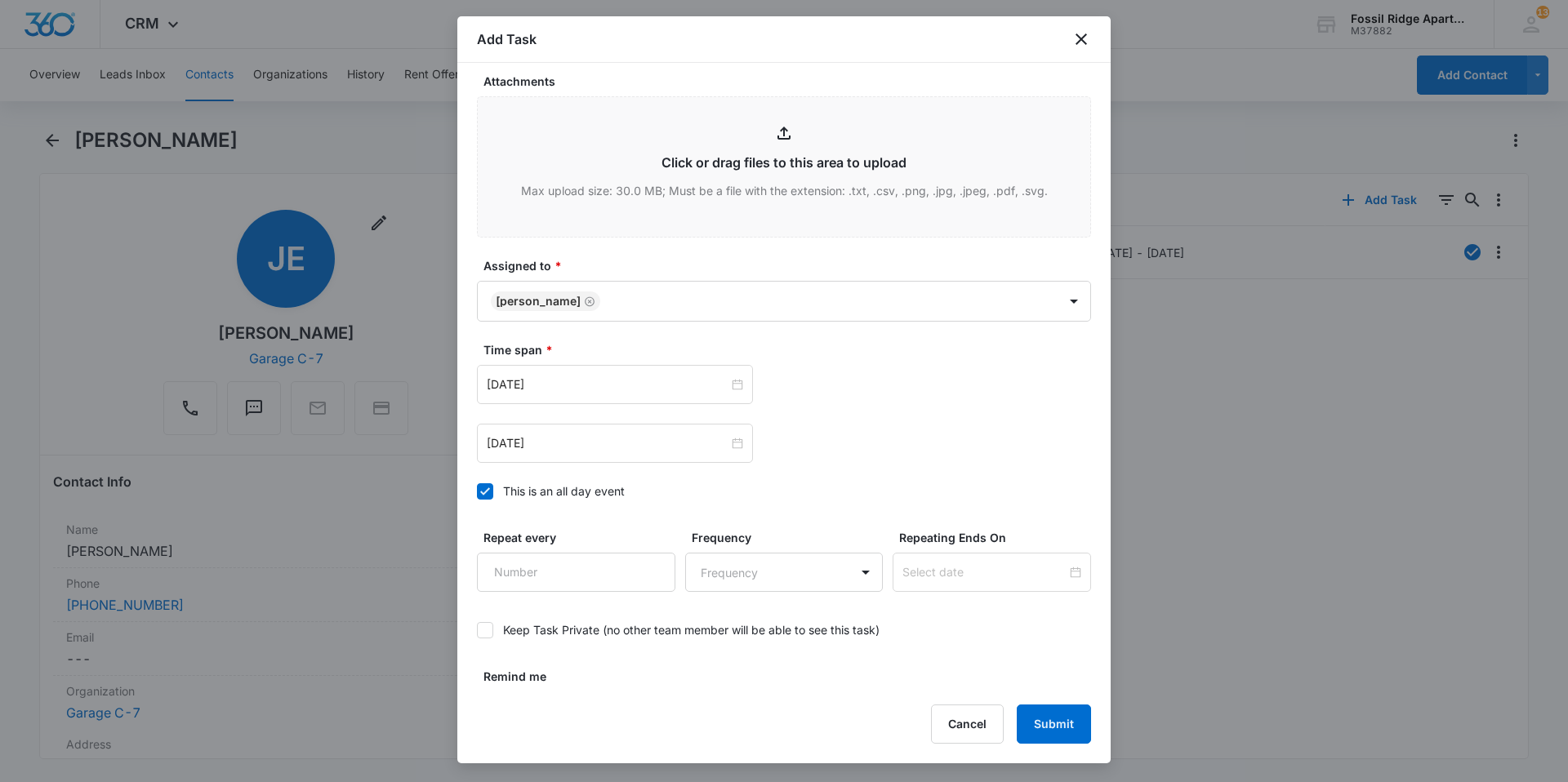
scroll to position [886, 0]
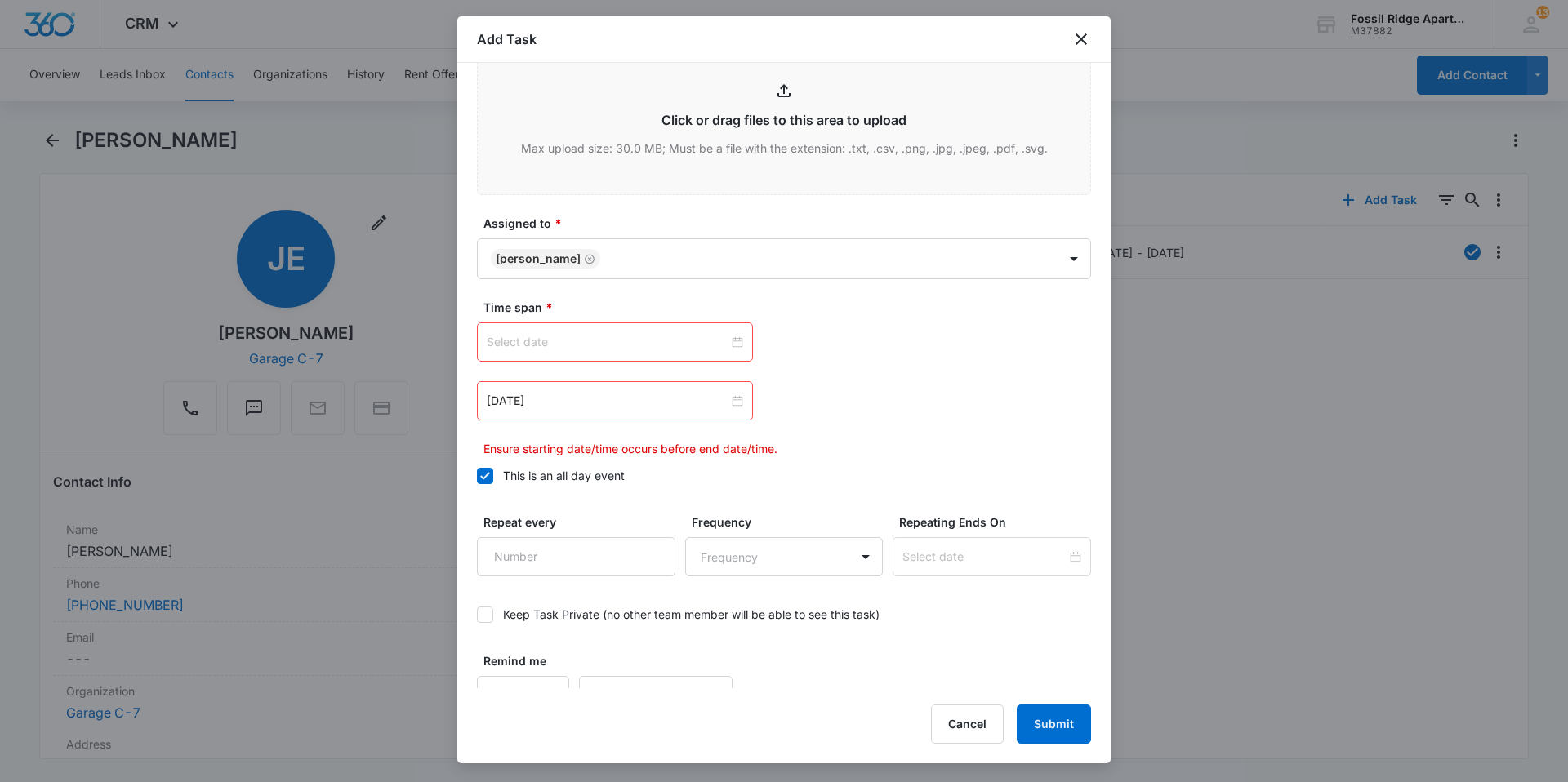
click at [731, 345] on div at bounding box center [615, 342] width 256 height 18
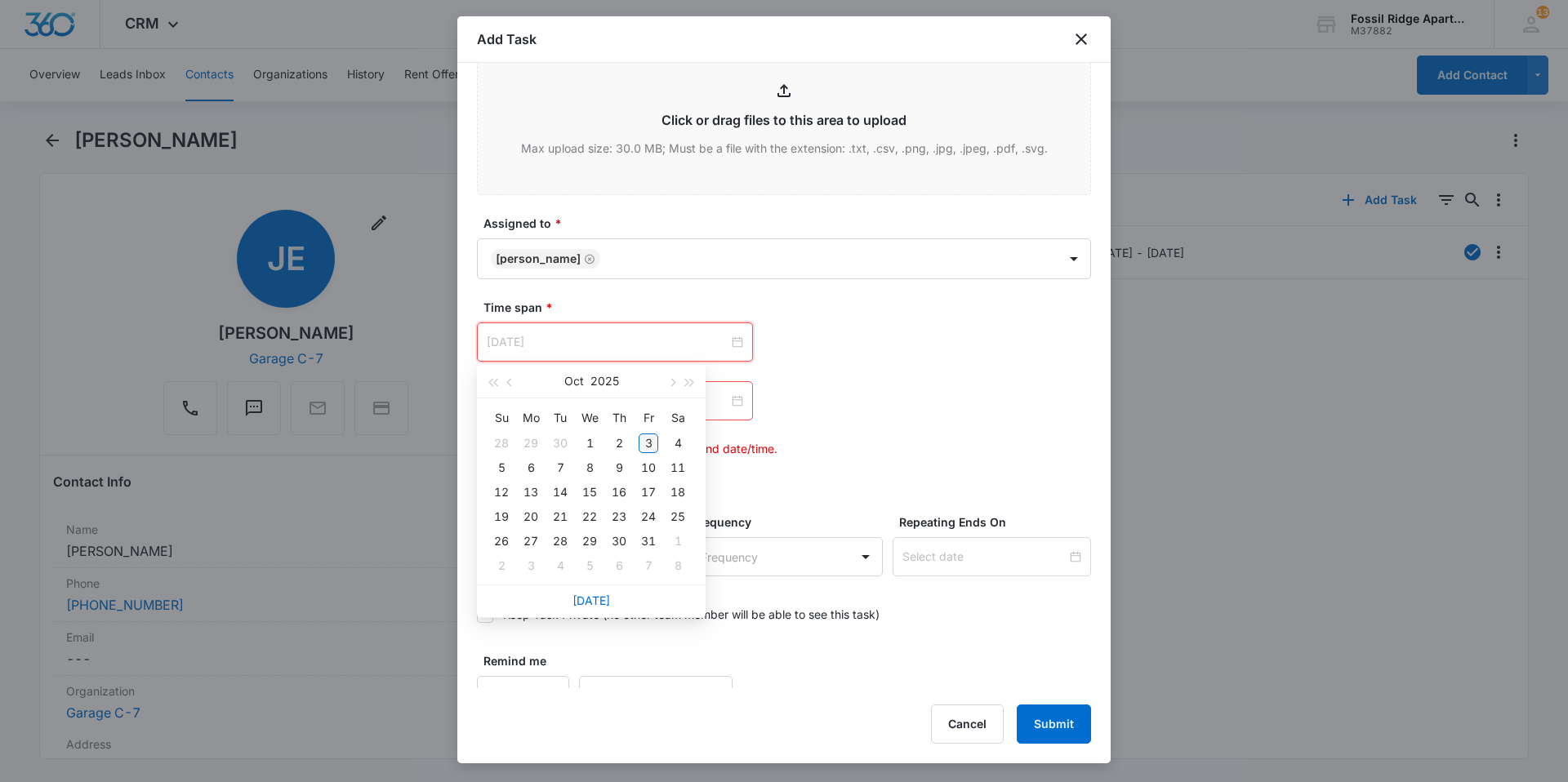
type input "Oct 3, 2025"
click at [646, 446] on div "3" at bounding box center [648, 443] width 19 height 19
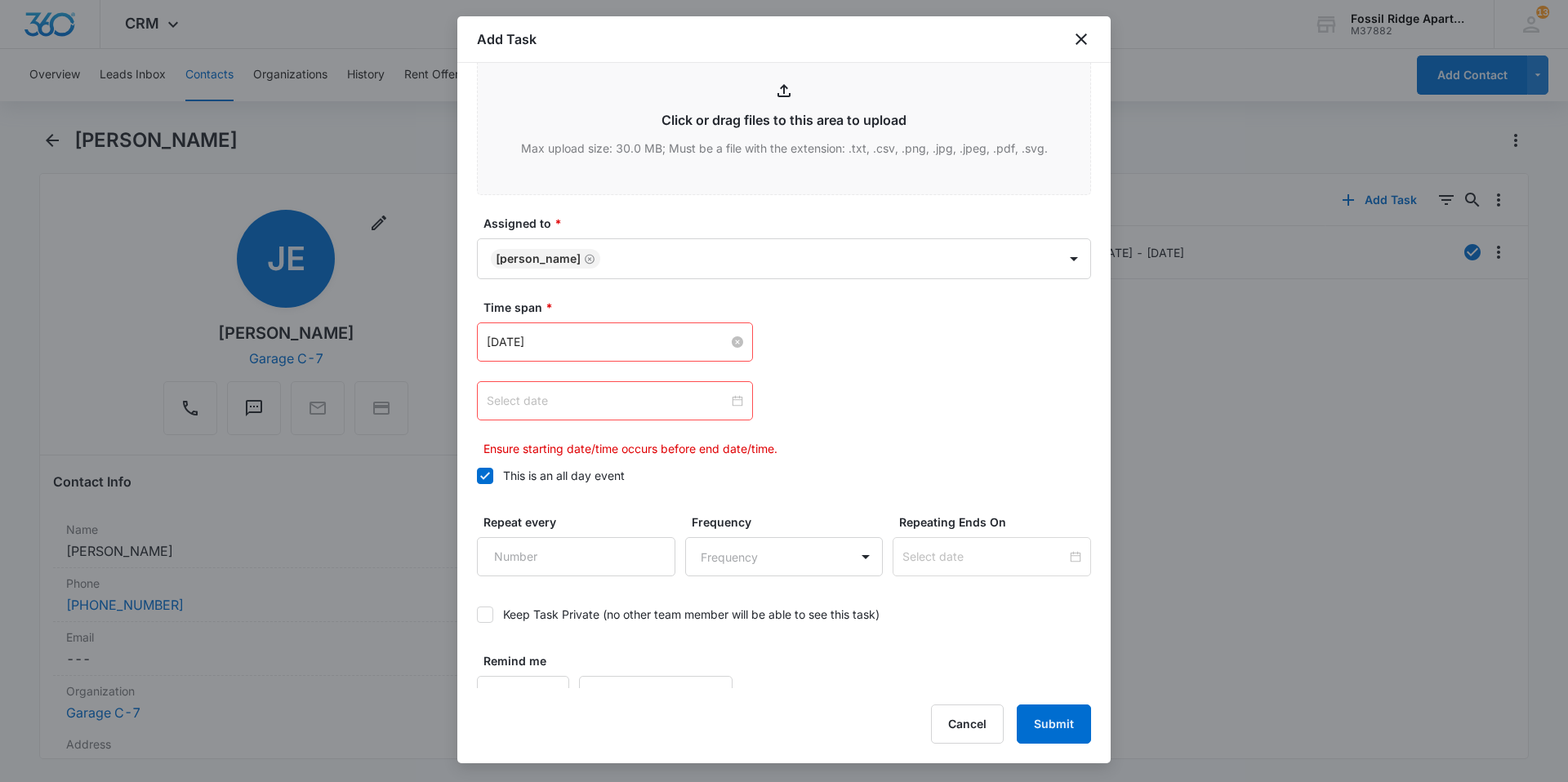
click at [728, 402] on div at bounding box center [615, 401] width 256 height 18
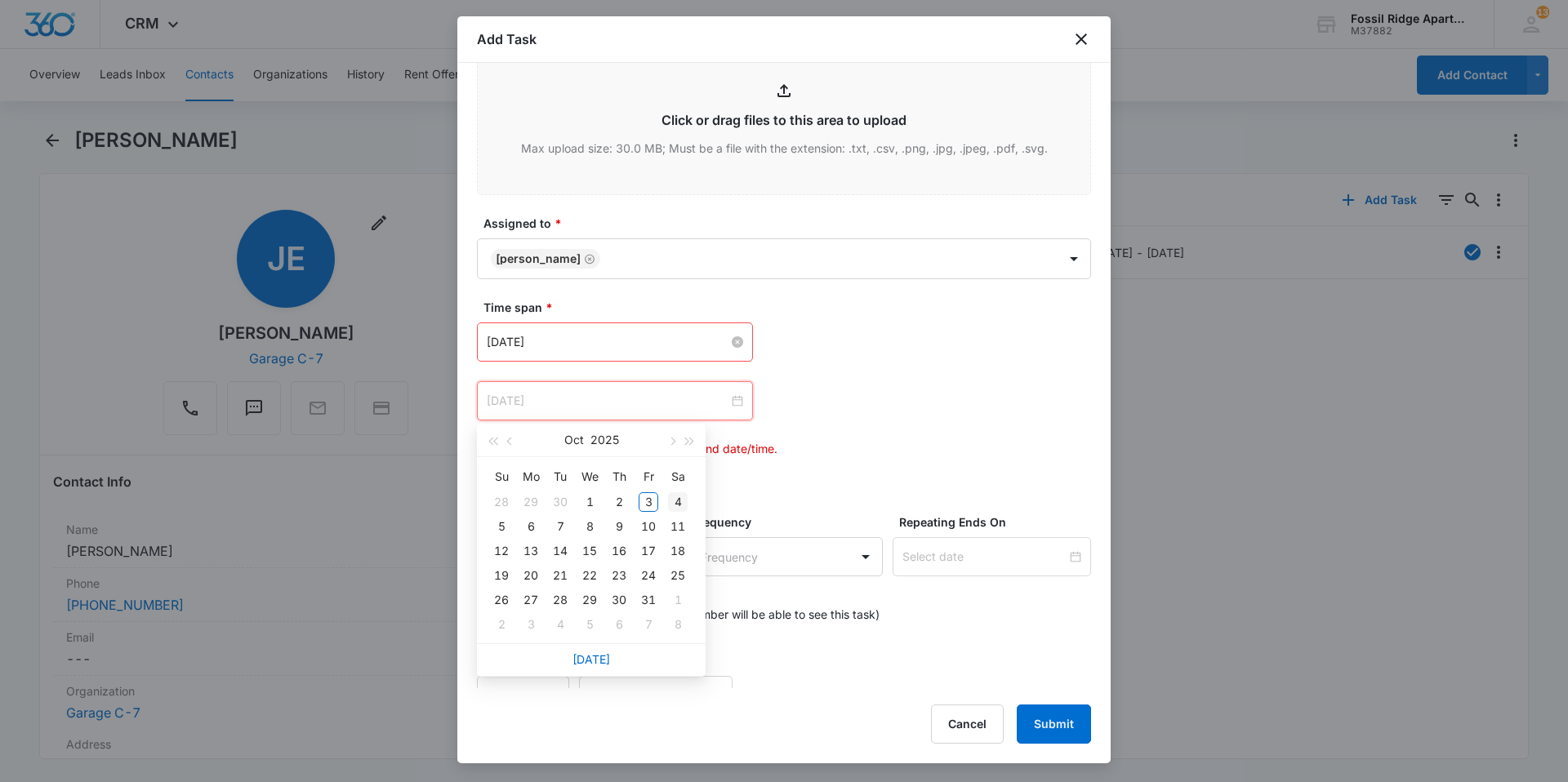
type input "Oct 4, 2025"
click at [677, 500] on div "4" at bounding box center [678, 502] width 19 height 19
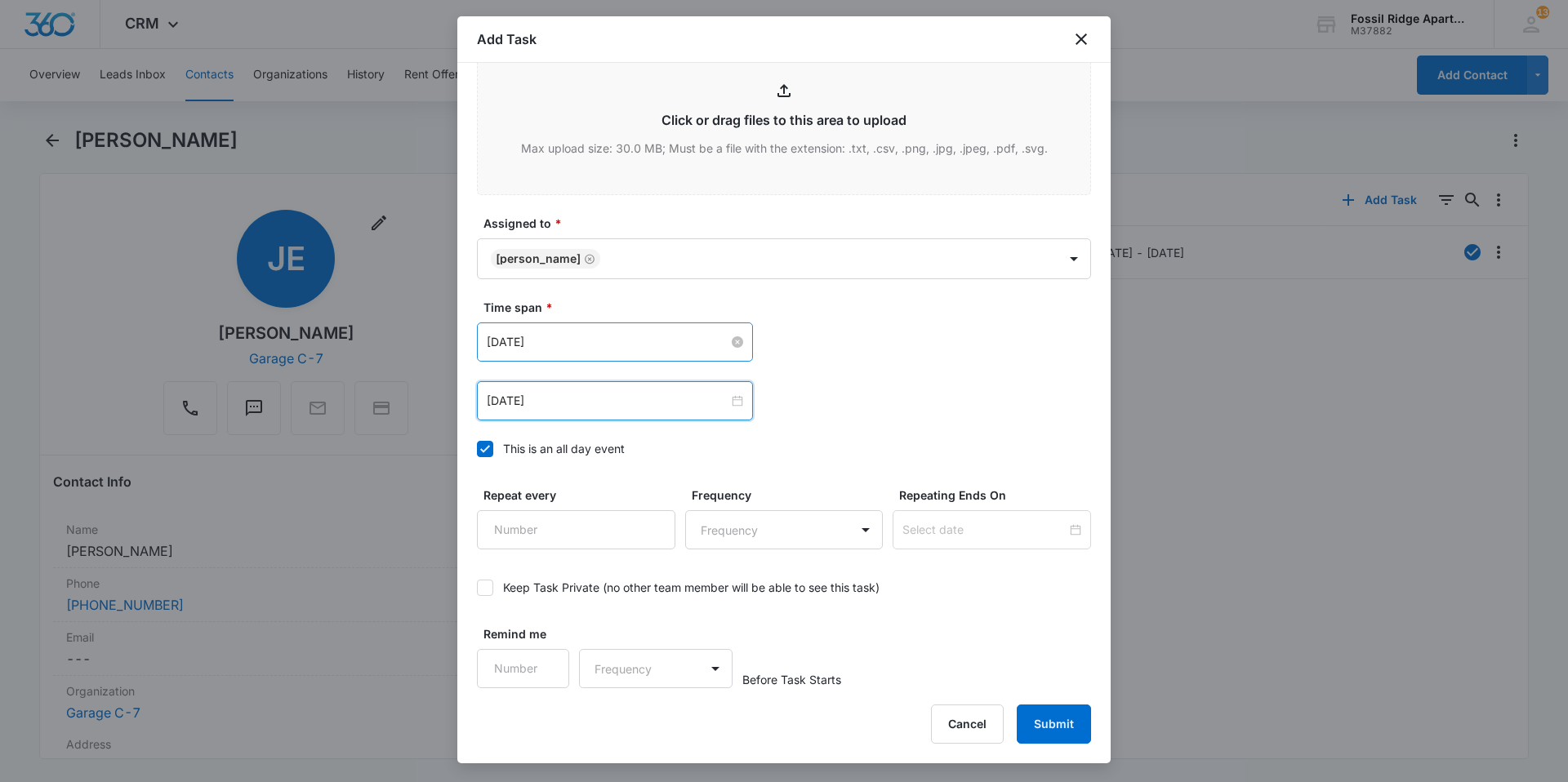
click at [788, 415] on div "Oct 4, 2025 Oct 2025 Su Mo Tu We Th Fr Sa 28 29 30 1 2 3 4 5 6 7 8 9 10 11 12 1…" at bounding box center [784, 400] width 615 height 39
click at [1042, 721] on button "Submit" at bounding box center [1054, 724] width 75 height 39
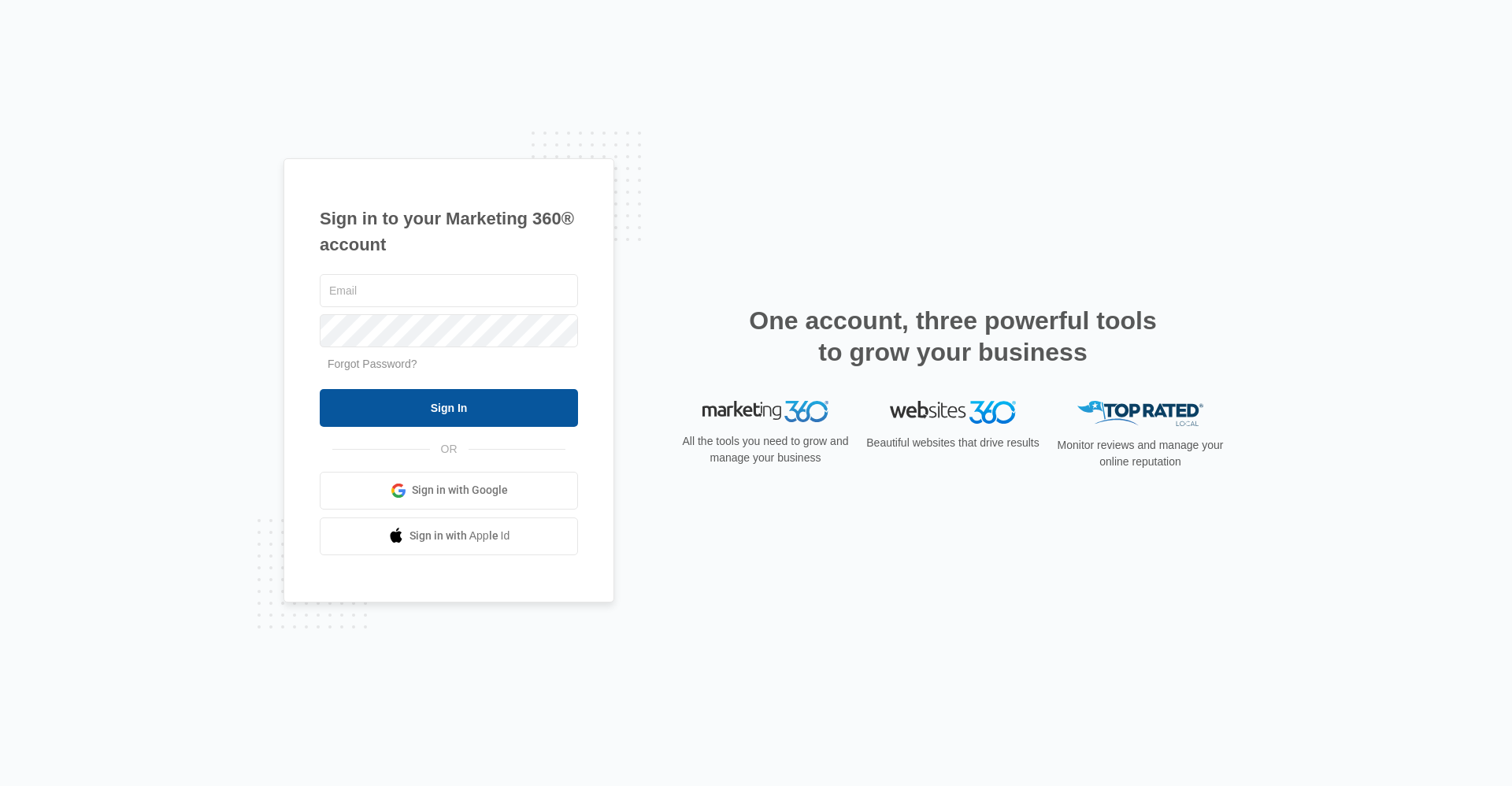
type input "frassist@vintage-corp.com"
click at [368, 418] on input "Sign In" at bounding box center [449, 408] width 258 height 38
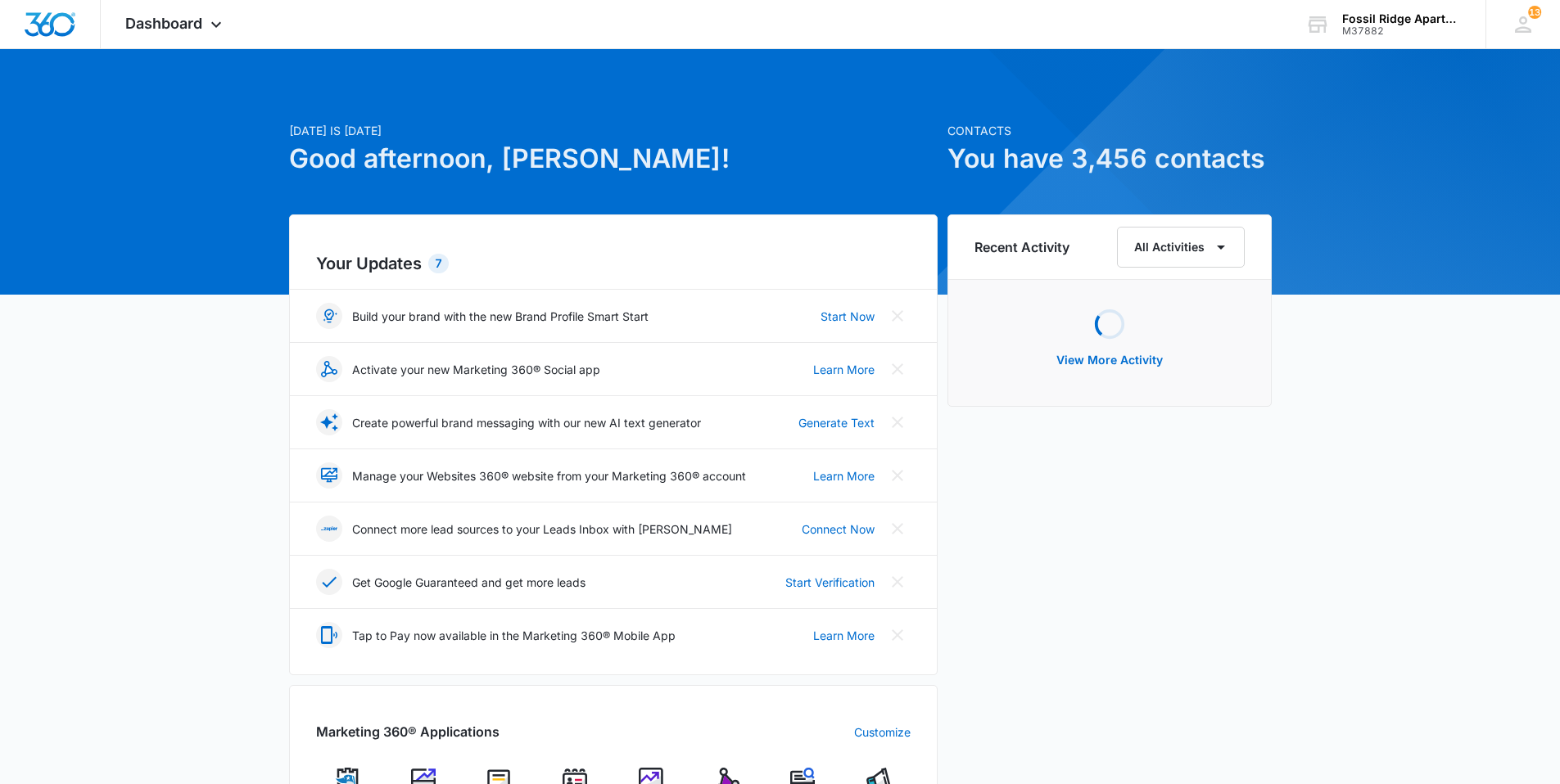
click at [574, 775] on img at bounding box center [575, 780] width 25 height 25
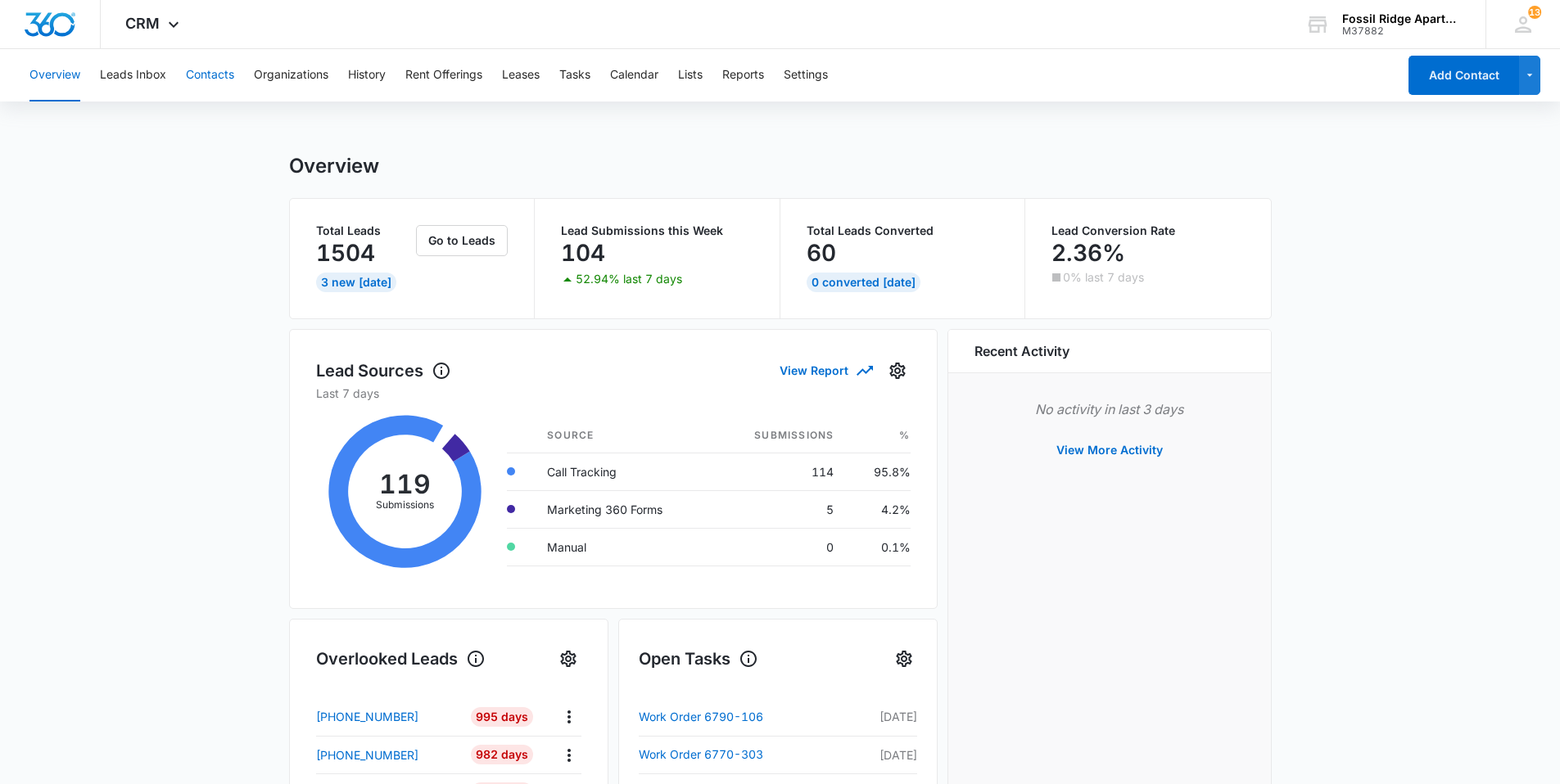
click at [219, 77] on button "Contacts" at bounding box center [210, 76] width 48 height 53
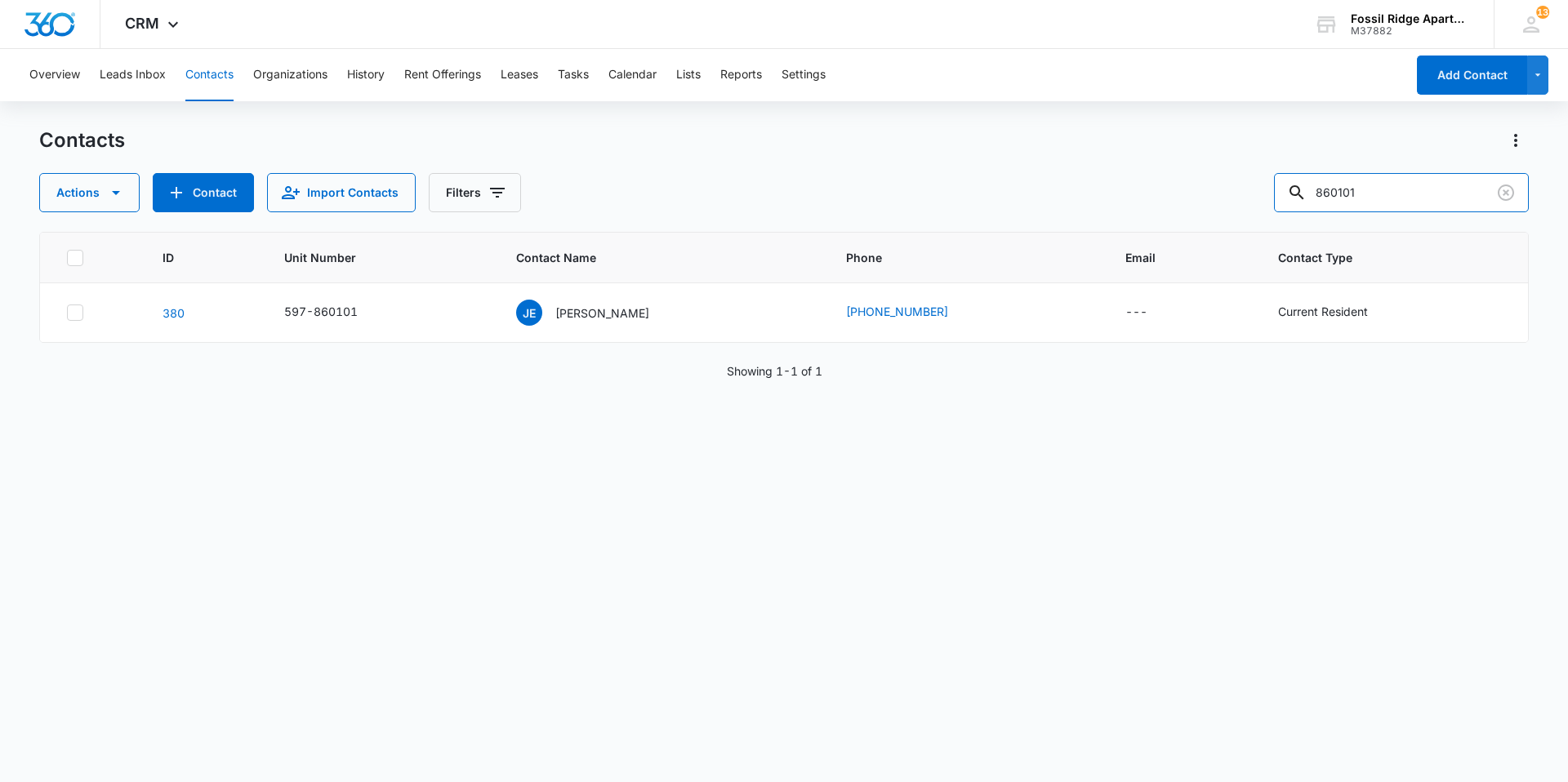
drag, startPoint x: 1379, startPoint y: 195, endPoint x: 1205, endPoint y: 230, distance: 177.5
click at [1206, 230] on div "Contacts Actions Contact Import Contacts Filters 860101 ID Unit Number Contact …" at bounding box center [784, 454] width 1490 height 653
type input "767303"
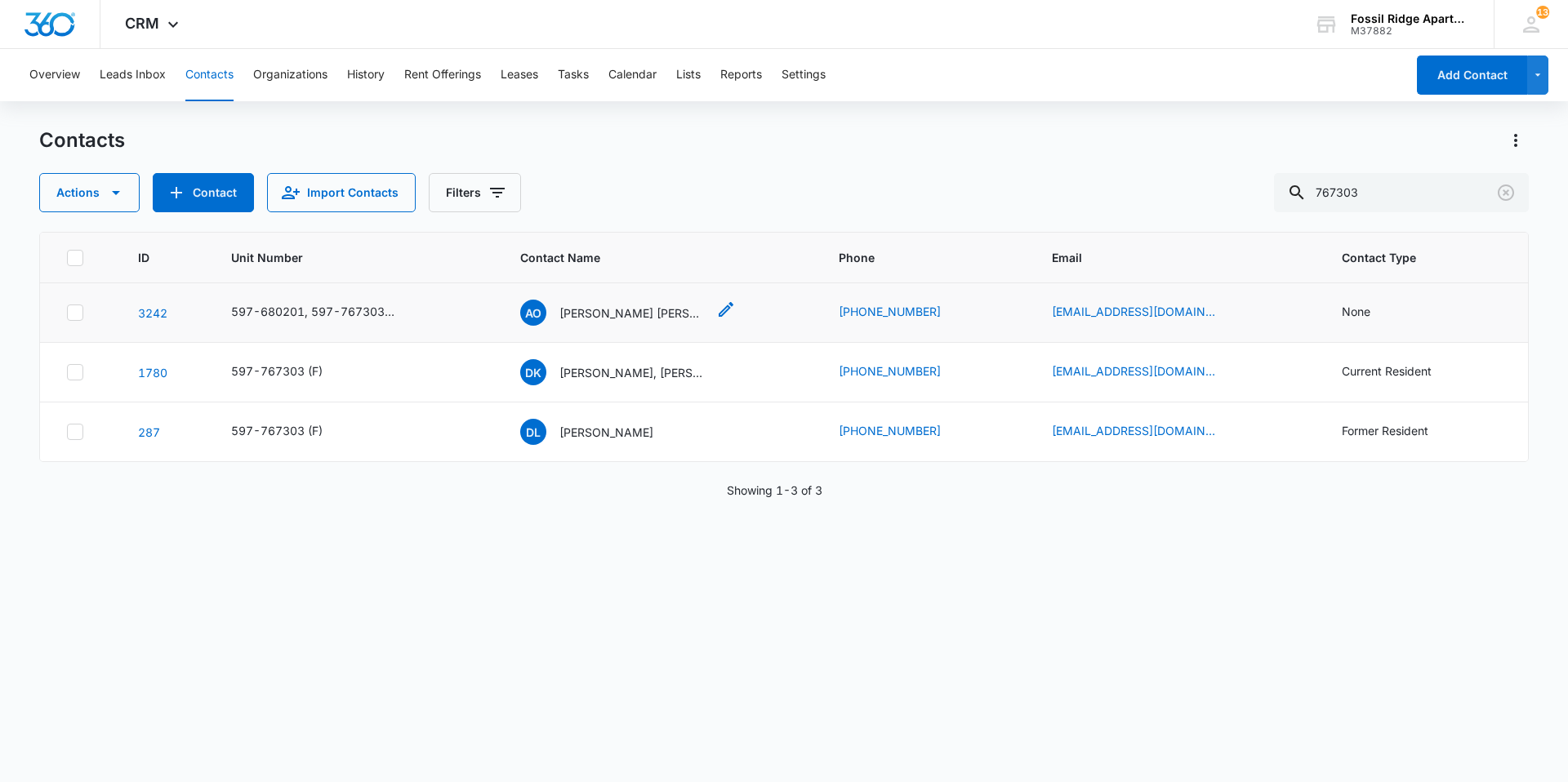
click at [588, 313] on p "[PERSON_NAME] [PERSON_NAME] [PERSON_NAME]" at bounding box center [632, 313] width 147 height 18
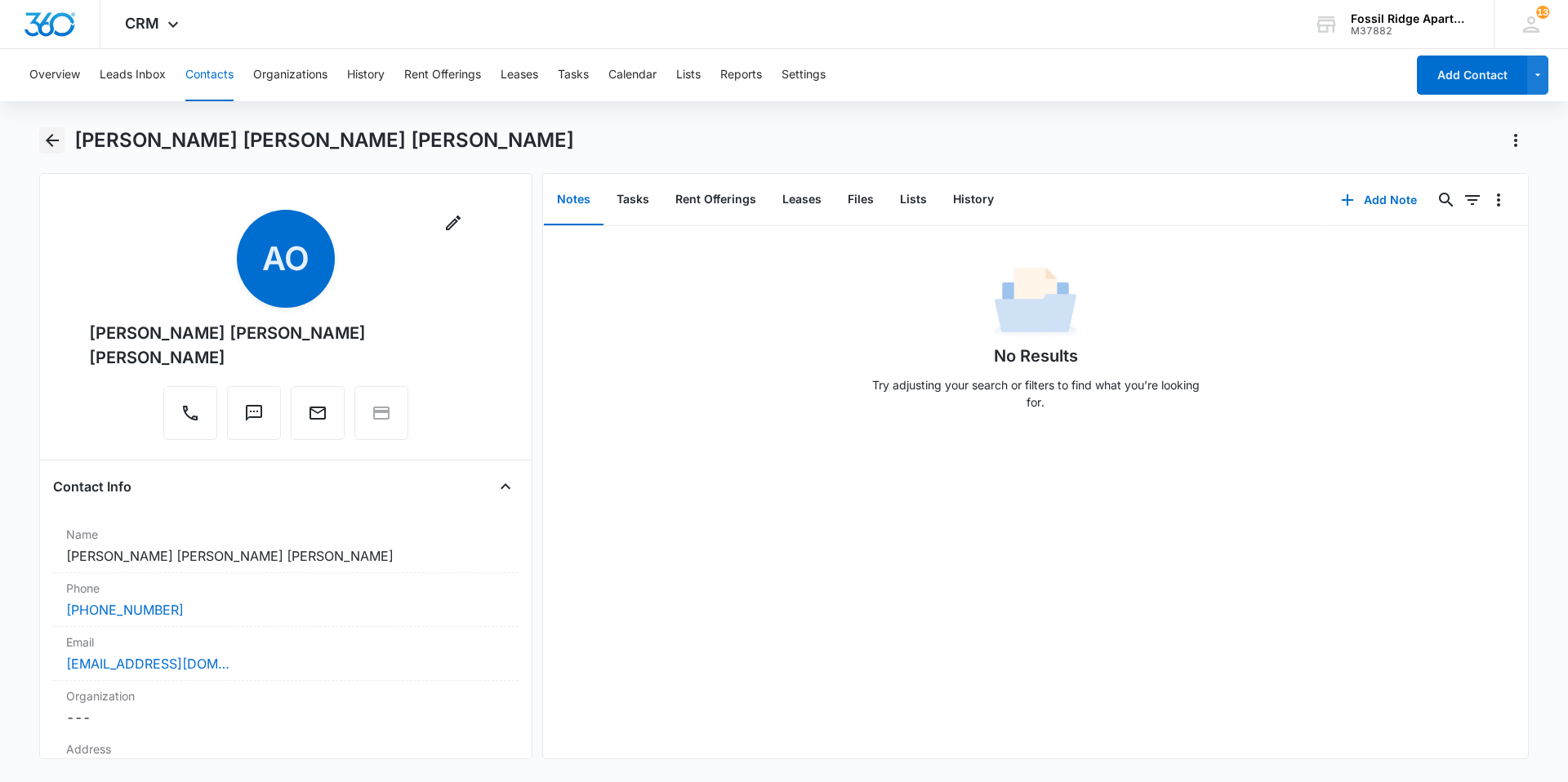
click at [52, 140] on icon "Back" at bounding box center [52, 140] width 13 height 13
